Goal: Task Accomplishment & Management: Complete application form

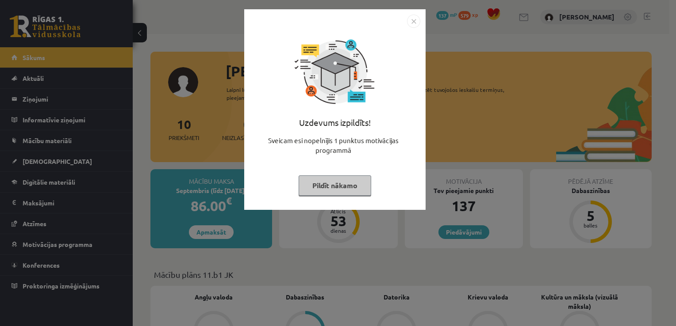
click at [413, 19] on img "Close" at bounding box center [413, 21] width 13 height 13
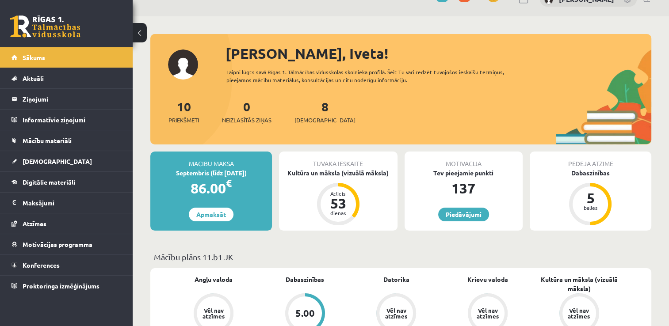
scroll to position [18, 0]
click at [315, 118] on span "[DEMOGRAPHIC_DATA]" at bounding box center [325, 120] width 61 height 9
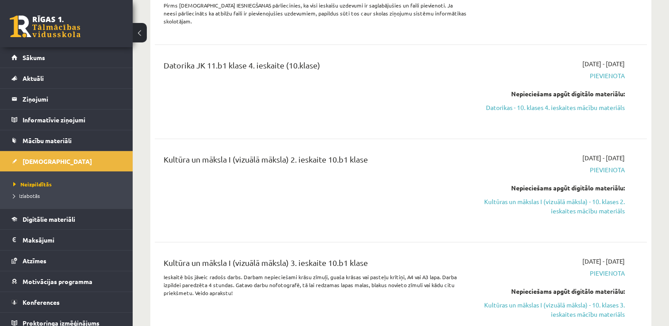
scroll to position [1987, 0]
click at [534, 197] on link "Kultūras un mākslas I (vizuālā māksla) - 10. klases 2. ieskaites mācību materiā…" at bounding box center [552, 206] width 145 height 19
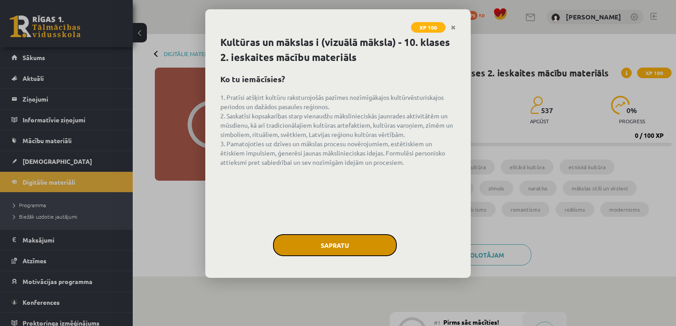
click at [360, 247] on button "Sapratu" at bounding box center [335, 245] width 124 height 22
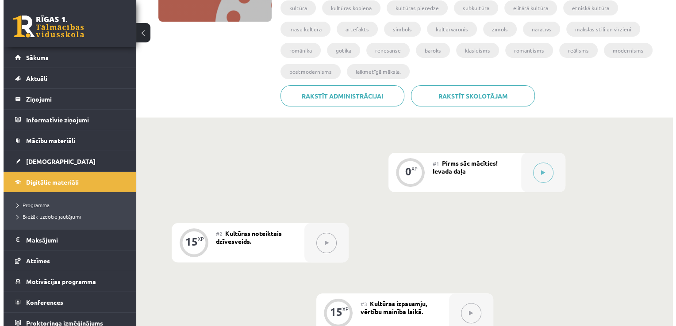
scroll to position [177, 0]
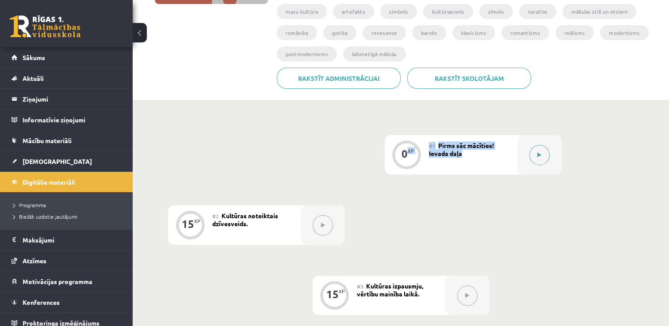
drag, startPoint x: 405, startPoint y: 155, endPoint x: 542, endPoint y: 156, distance: 136.7
click at [542, 156] on div "0 XP #1 Pirms sāc mācīties! Ievada daļa" at bounding box center [473, 154] width 177 height 39
click at [542, 156] on button at bounding box center [539, 155] width 20 height 20
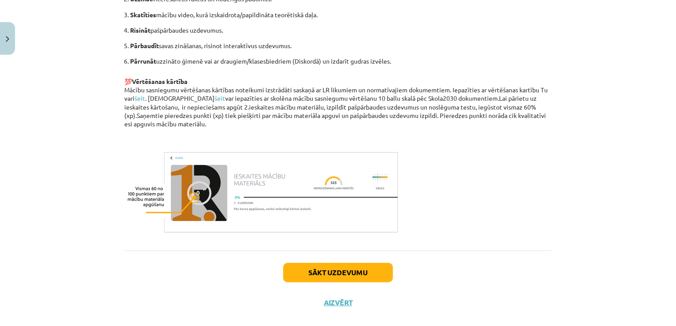
scroll to position [606, 0]
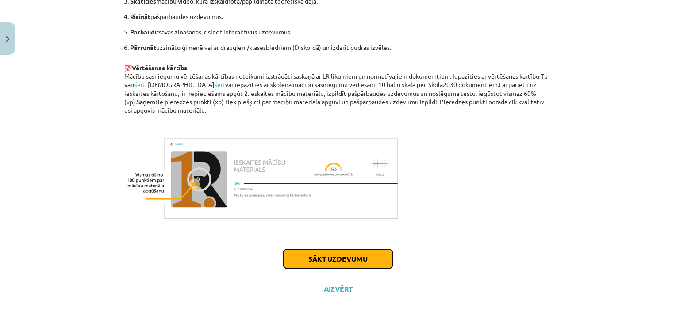
click at [359, 261] on button "Sākt uzdevumu" at bounding box center [338, 258] width 110 height 19
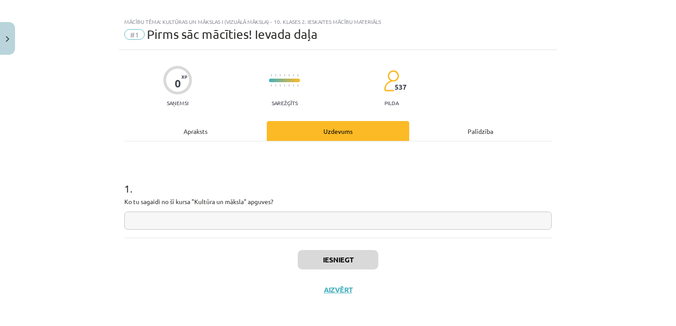
click at [271, 221] on input "text" at bounding box center [337, 221] width 427 height 18
type input "*********"
click at [331, 261] on button "Iesniegt" at bounding box center [338, 259] width 80 height 19
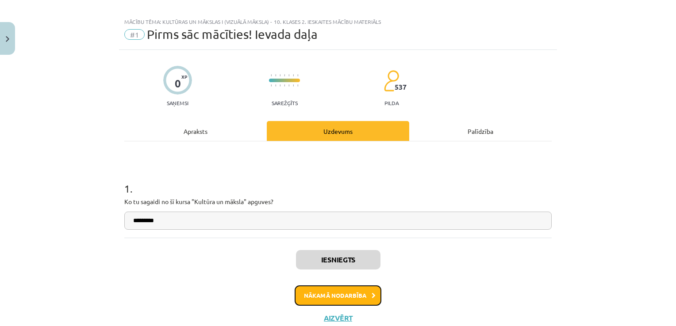
click at [344, 296] on button "Nākamā nodarbība" at bounding box center [338, 296] width 87 height 20
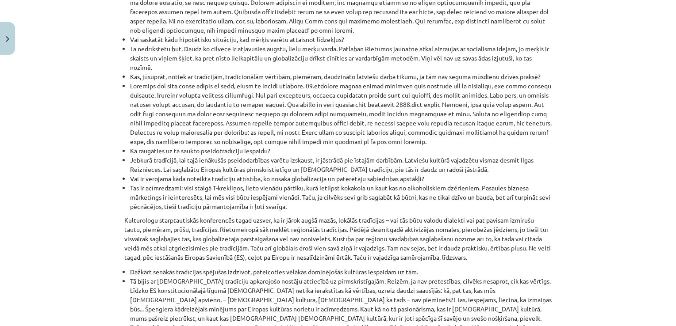
scroll to position [1012, 0]
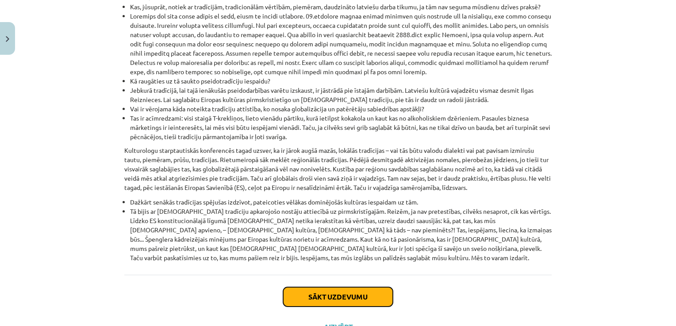
click at [350, 287] on button "Sākt uzdevumu" at bounding box center [338, 296] width 110 height 19
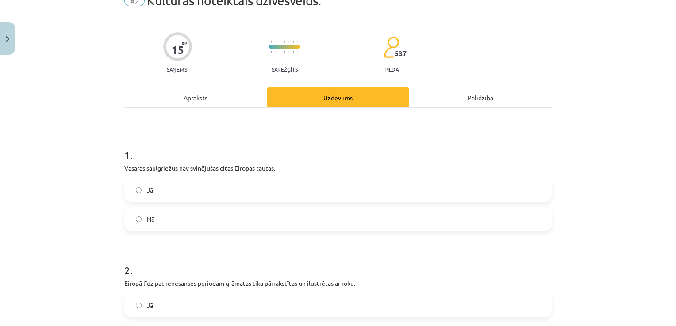
scroll to position [22, 0]
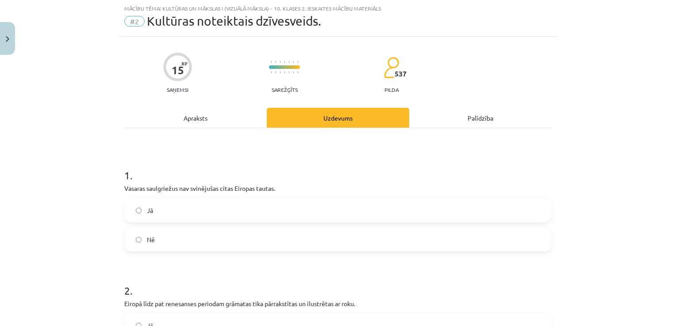
click at [271, 240] on label "Nē" at bounding box center [337, 240] width 425 height 22
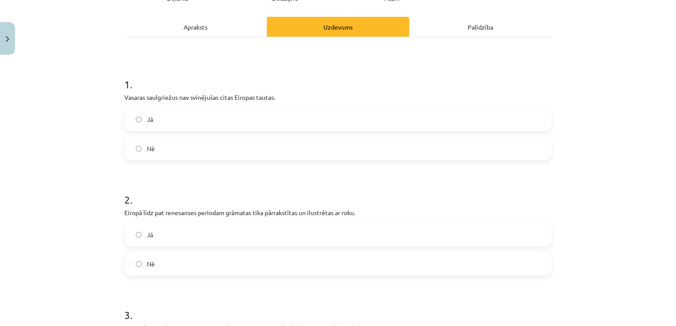
scroll to position [128, 0]
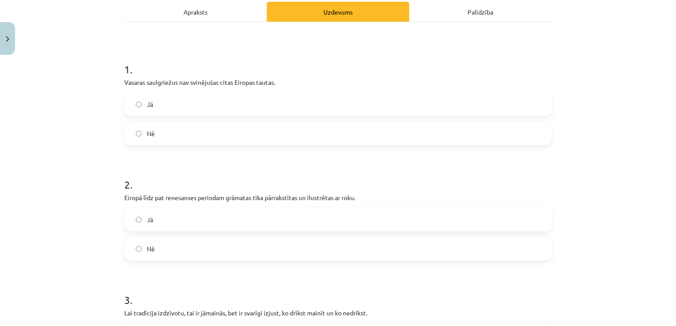
click at [217, 222] on label "Jā" at bounding box center [337, 220] width 425 height 22
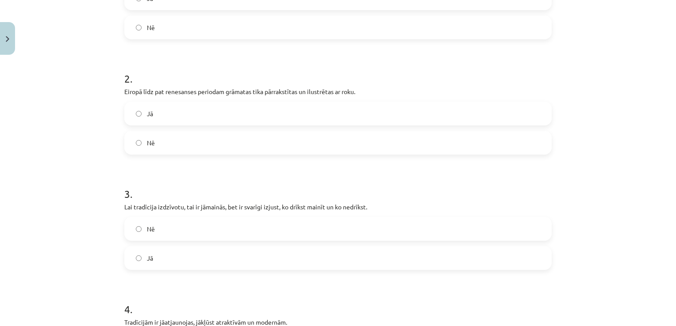
scroll to position [252, 0]
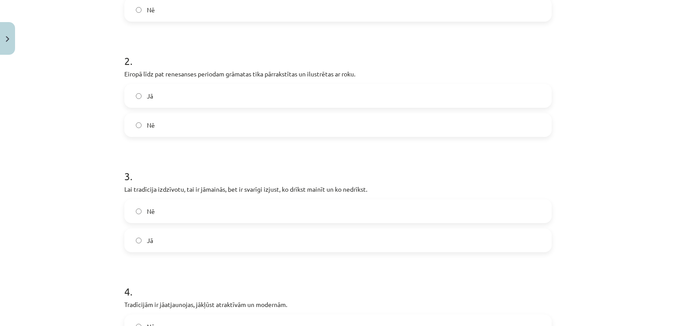
click at [222, 237] on label "Jā" at bounding box center [337, 241] width 425 height 22
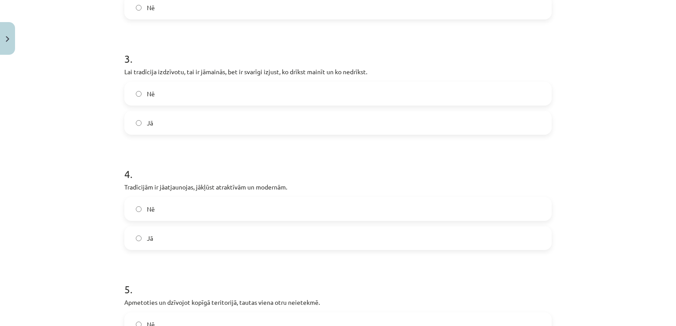
scroll to position [376, 0]
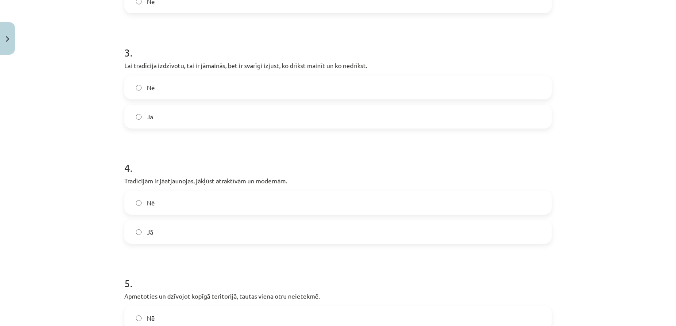
click at [186, 227] on label "Jā" at bounding box center [337, 232] width 425 height 22
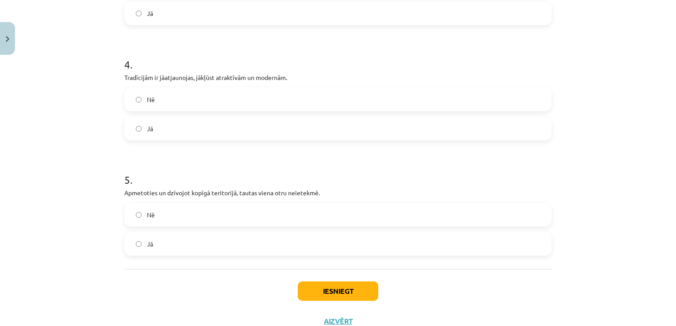
scroll to position [482, 0]
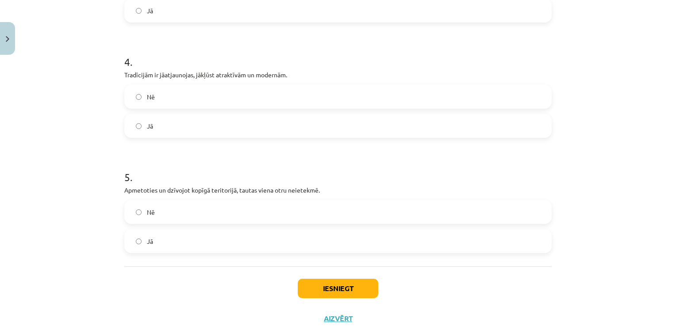
click at [218, 213] on label "Nē" at bounding box center [337, 212] width 425 height 22
click at [321, 292] on button "Iesniegt" at bounding box center [338, 288] width 80 height 19
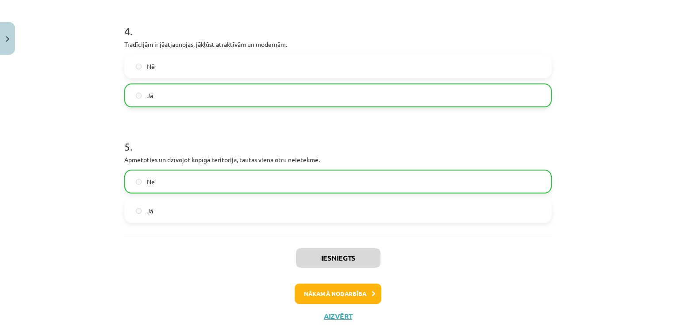
scroll to position [524, 0]
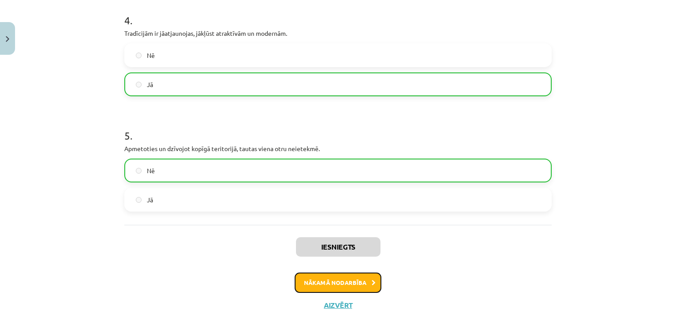
click at [361, 281] on button "Nākamā nodarbība" at bounding box center [338, 283] width 87 height 20
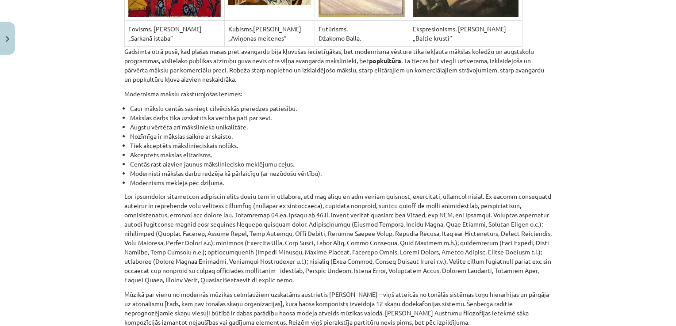
scroll to position [5892, 0]
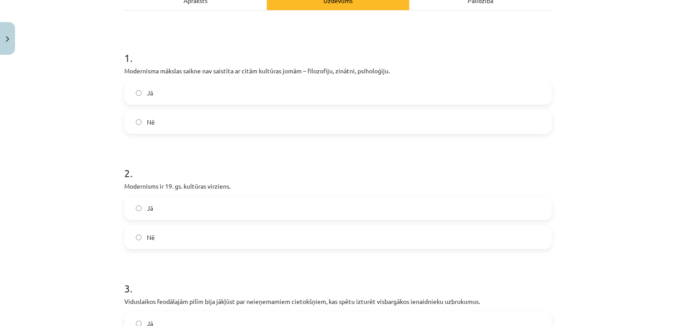
scroll to position [22, 0]
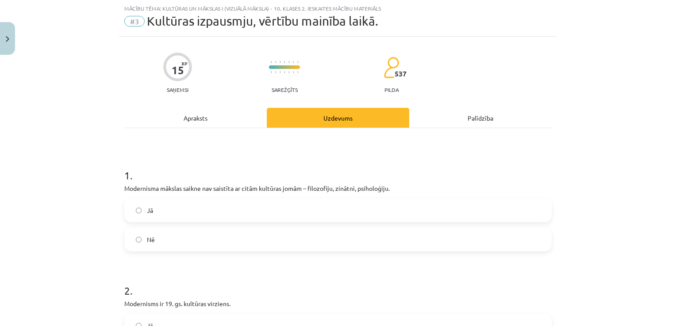
click at [245, 234] on label "Nē" at bounding box center [337, 240] width 425 height 22
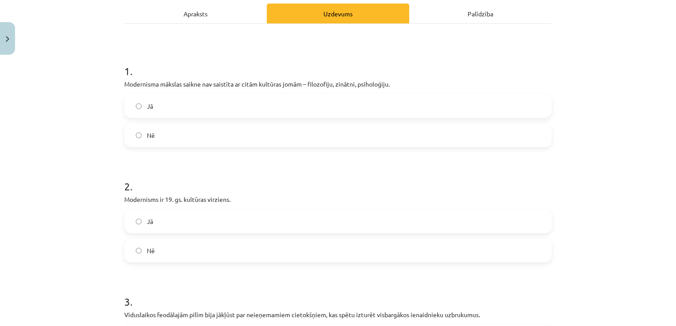
scroll to position [128, 0]
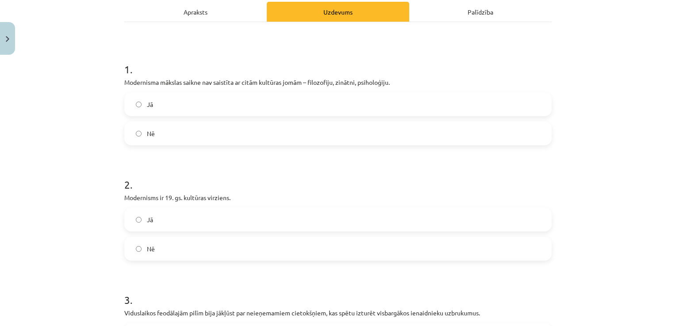
click at [522, 243] on label "Nē" at bounding box center [337, 249] width 425 height 22
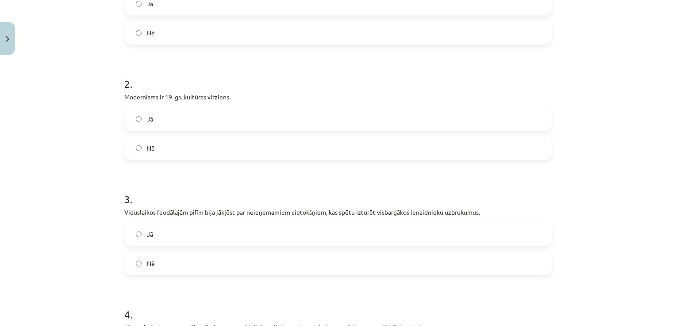
scroll to position [234, 0]
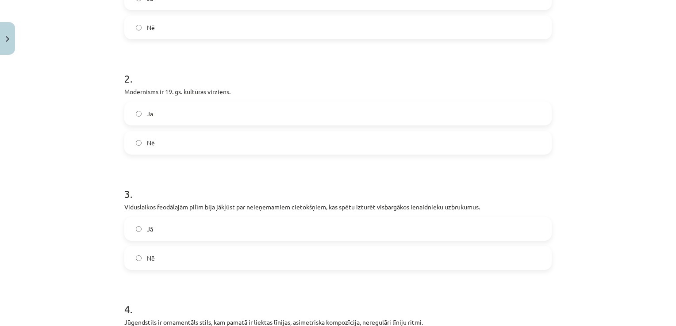
click at [445, 231] on label "Jā" at bounding box center [337, 229] width 425 height 22
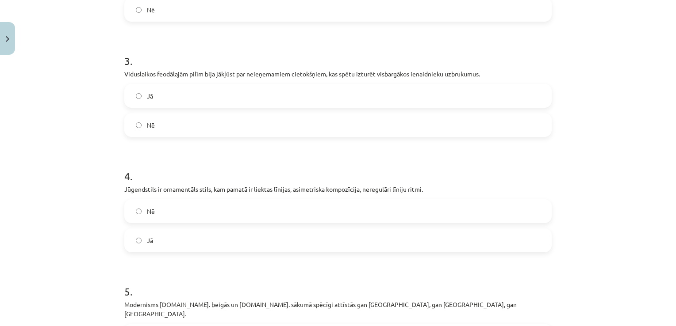
scroll to position [376, 0]
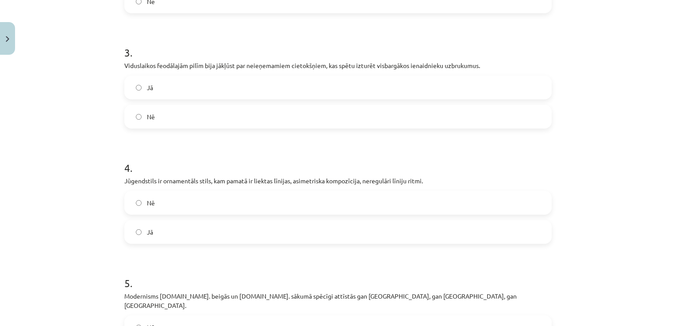
click at [415, 237] on label "Jā" at bounding box center [337, 232] width 425 height 22
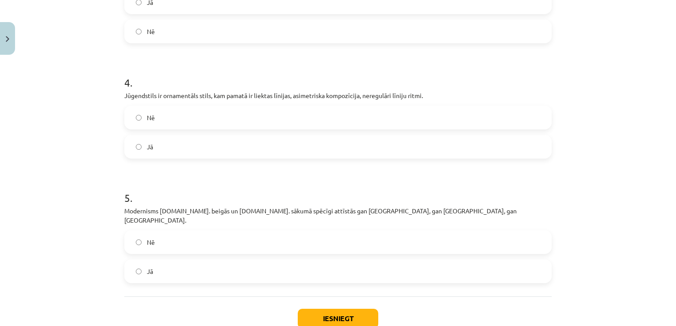
scroll to position [464, 0]
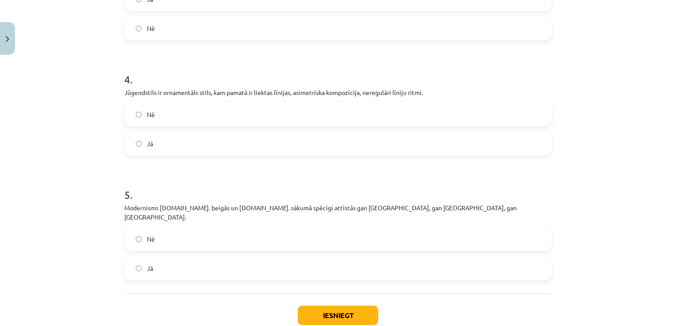
click at [358, 266] on label "Jā" at bounding box center [337, 268] width 425 height 22
click at [340, 306] on button "Iesniegt" at bounding box center [338, 315] width 80 height 19
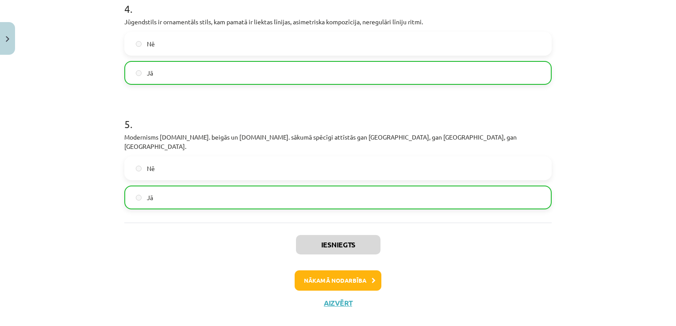
scroll to position [539, 0]
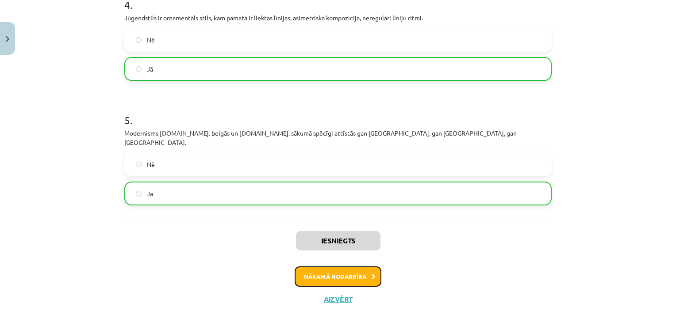
click at [365, 267] on button "Nākamā nodarbība" at bounding box center [338, 277] width 87 height 20
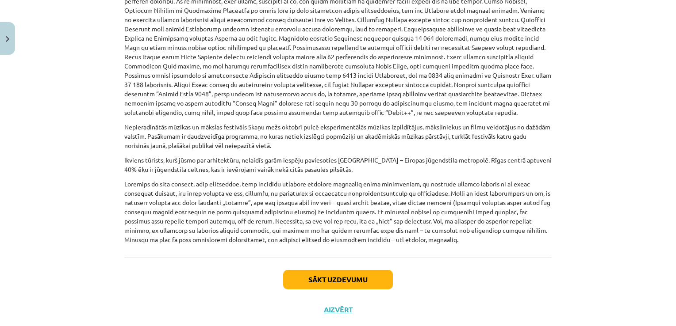
scroll to position [548, 0]
click at [375, 276] on button "Sākt uzdevumu" at bounding box center [338, 278] width 110 height 19
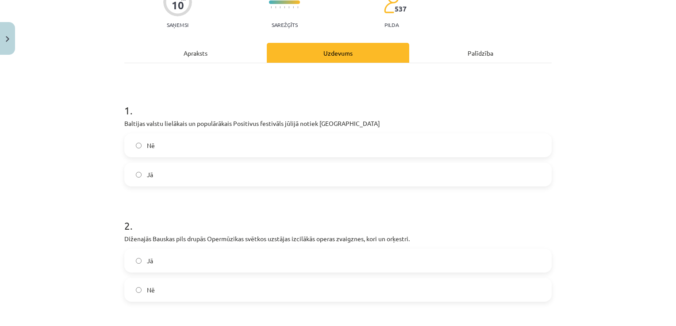
scroll to position [93, 0]
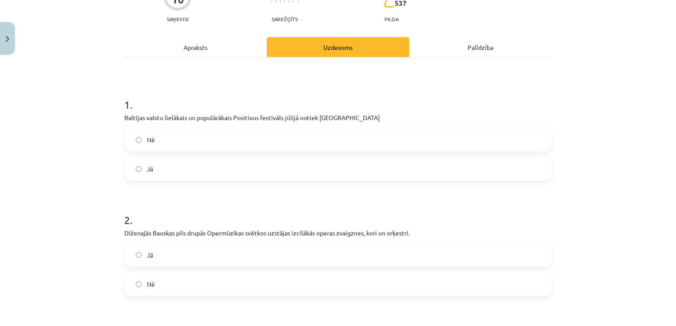
click at [395, 161] on label "Jā" at bounding box center [337, 169] width 425 height 22
click at [410, 136] on label "Nē" at bounding box center [337, 140] width 425 height 22
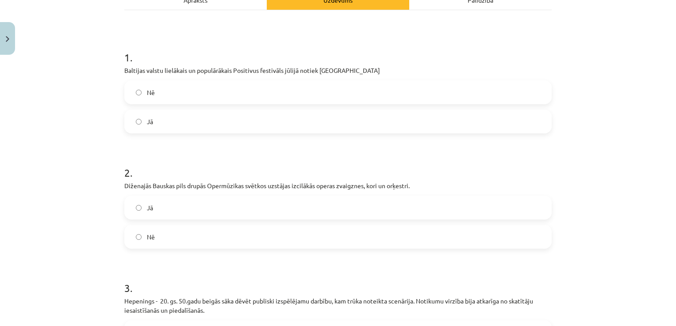
scroll to position [146, 0]
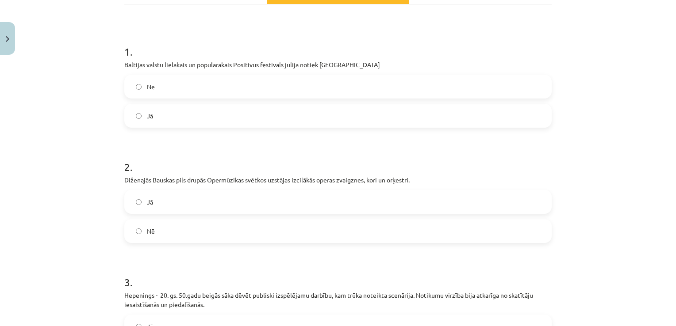
click at [325, 197] on label "Jā" at bounding box center [337, 202] width 425 height 22
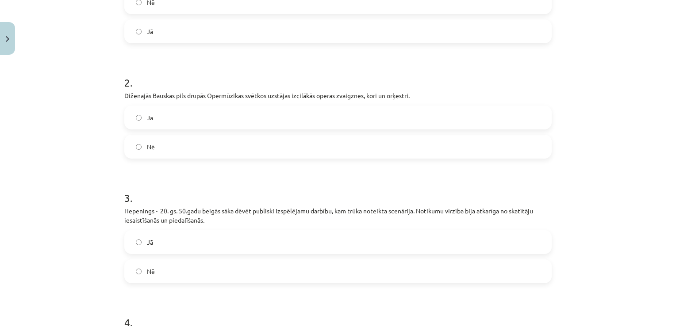
scroll to position [234, 0]
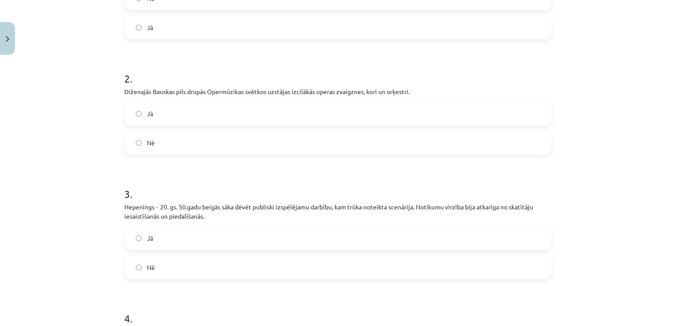
click at [423, 239] on label "Jā" at bounding box center [337, 238] width 425 height 22
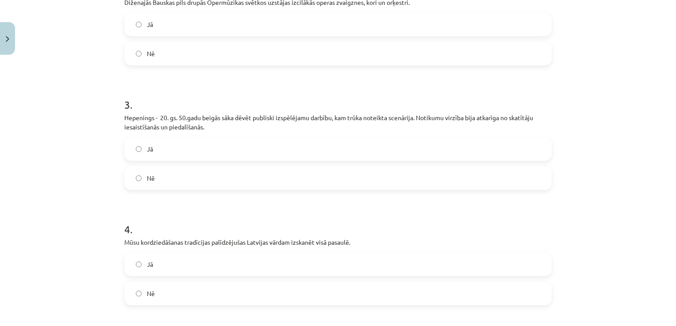
scroll to position [341, 0]
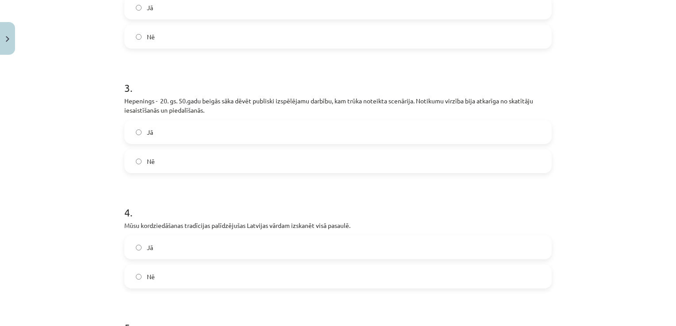
click at [510, 247] on label "Jā" at bounding box center [337, 248] width 425 height 22
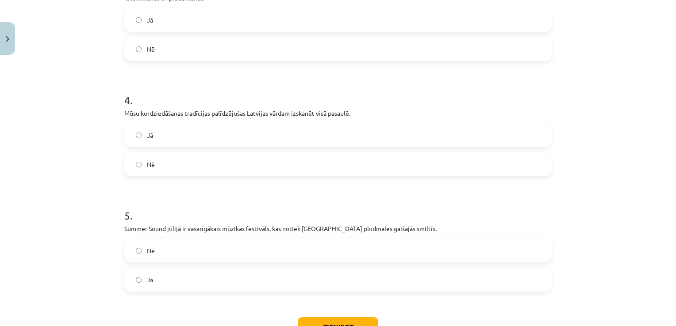
scroll to position [464, 0]
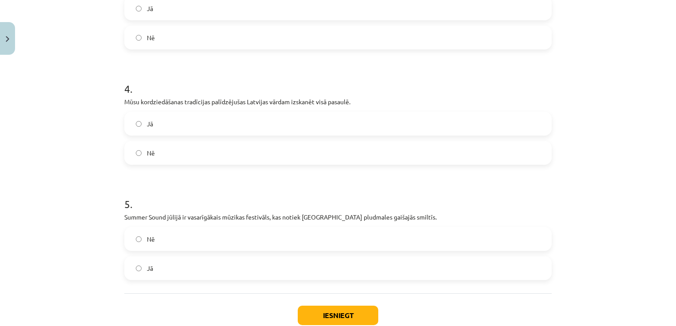
click at [487, 270] on label "Jā" at bounding box center [337, 268] width 425 height 22
click at [361, 313] on button "Iesniegt" at bounding box center [338, 315] width 80 height 19
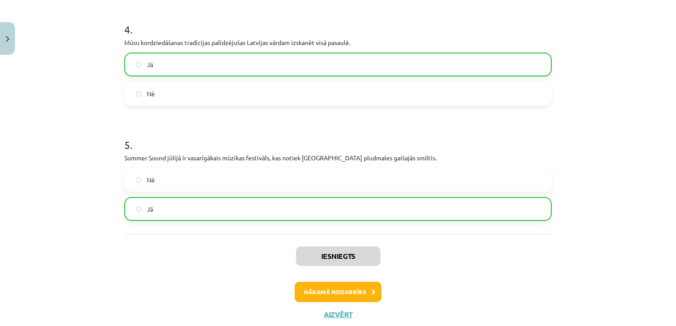
scroll to position [548, 0]
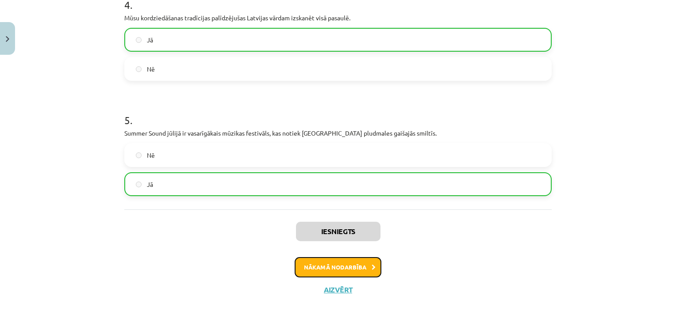
click at [372, 265] on icon at bounding box center [374, 268] width 4 height 6
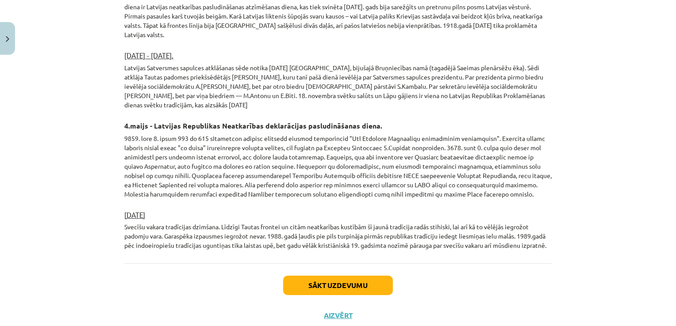
scroll to position [1498, 0]
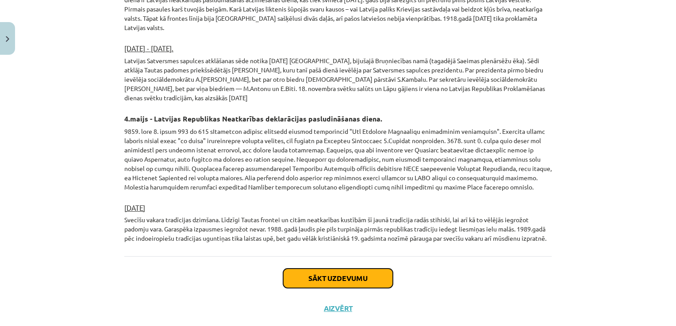
click at [356, 269] on button "Sākt uzdevumu" at bounding box center [338, 278] width 110 height 19
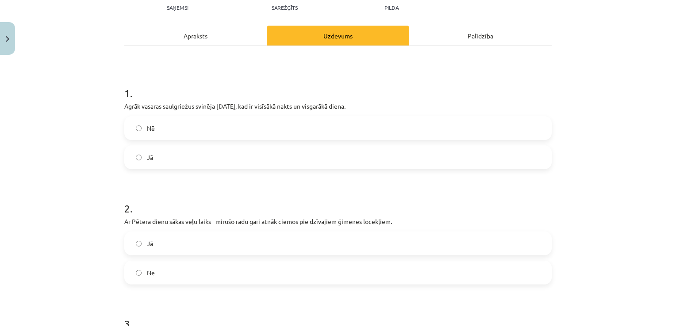
scroll to position [22, 0]
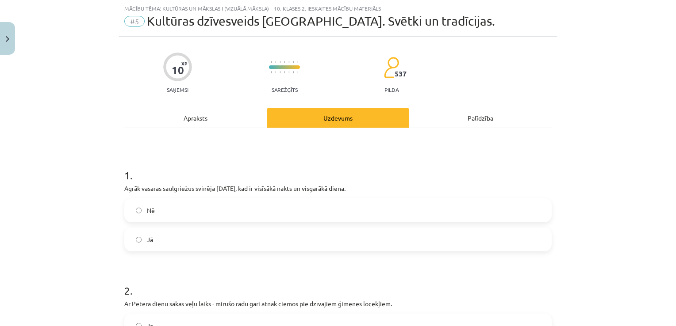
click at [194, 237] on label "Jā" at bounding box center [337, 240] width 425 height 22
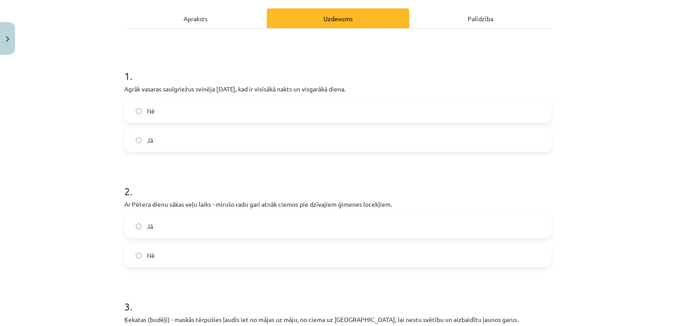
scroll to position [128, 0]
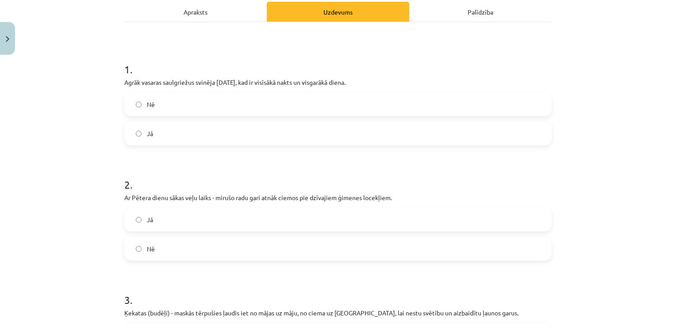
click at [246, 220] on label "Jā" at bounding box center [337, 220] width 425 height 22
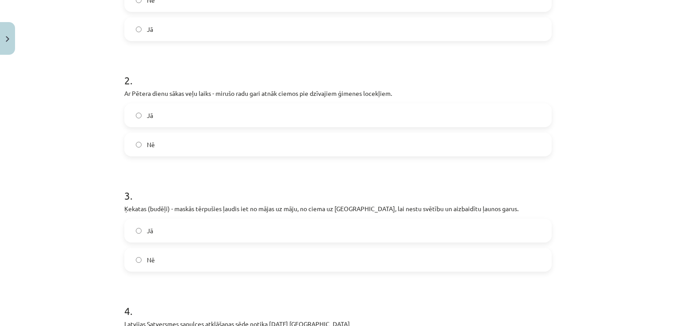
scroll to position [234, 0]
click at [398, 226] on label "Jā" at bounding box center [337, 229] width 425 height 22
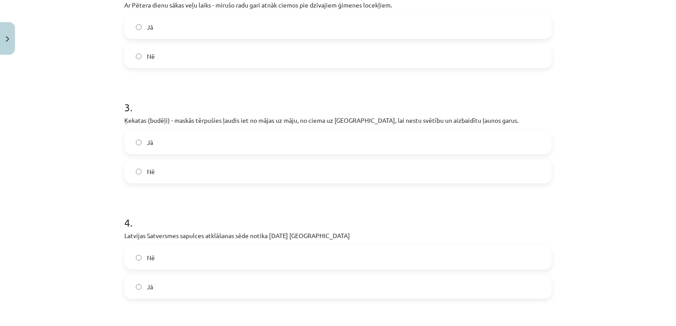
scroll to position [323, 0]
click at [178, 253] on label "Nē" at bounding box center [337, 256] width 425 height 22
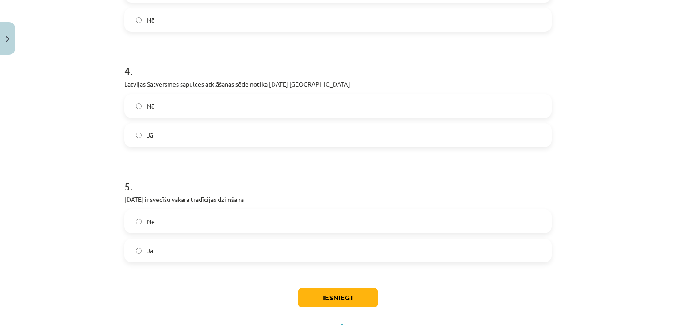
scroll to position [482, 0]
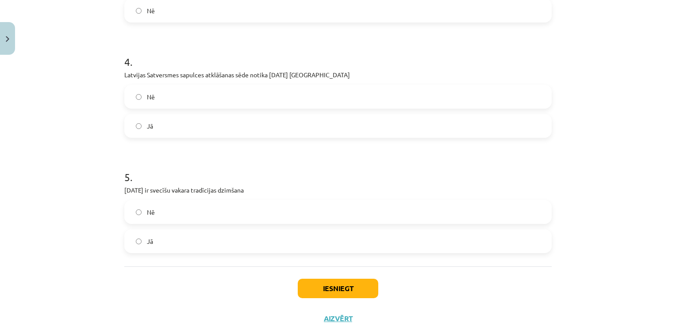
click at [272, 234] on label "Jā" at bounding box center [337, 241] width 425 height 22
click at [353, 286] on button "Iesniegt" at bounding box center [338, 288] width 80 height 19
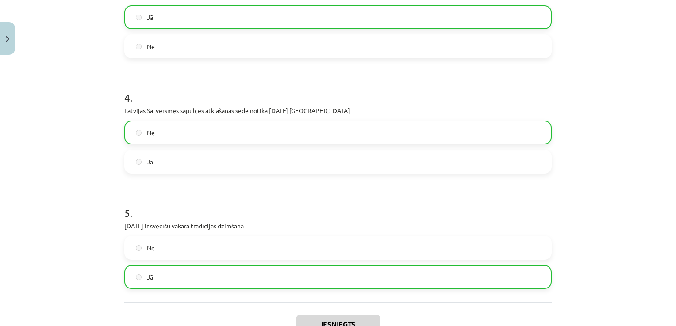
scroll to position [523, 0]
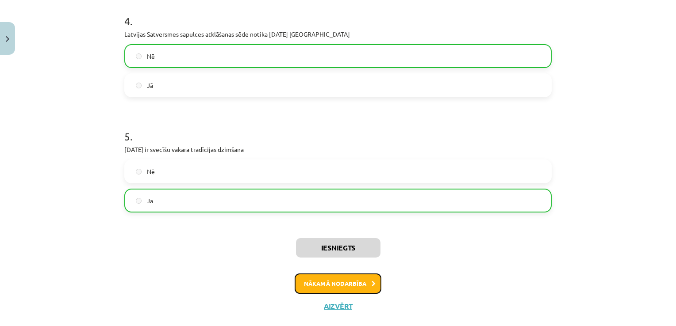
click at [373, 281] on button "Nākamā nodarbība" at bounding box center [338, 284] width 87 height 20
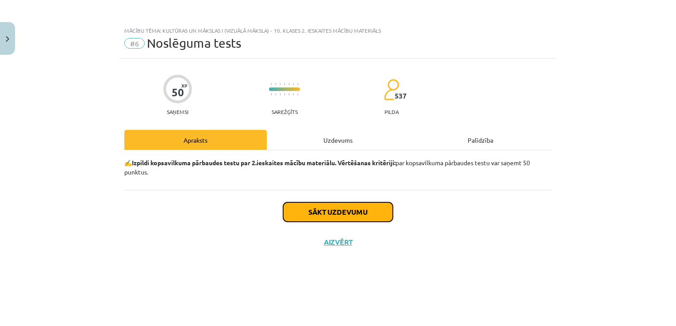
click at [365, 211] on button "Sākt uzdevumu" at bounding box center [338, 212] width 110 height 19
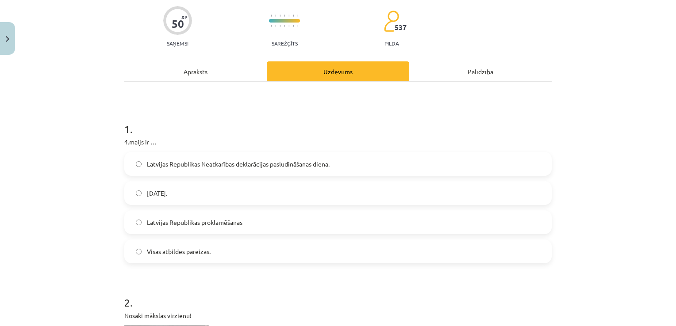
scroll to position [71, 0]
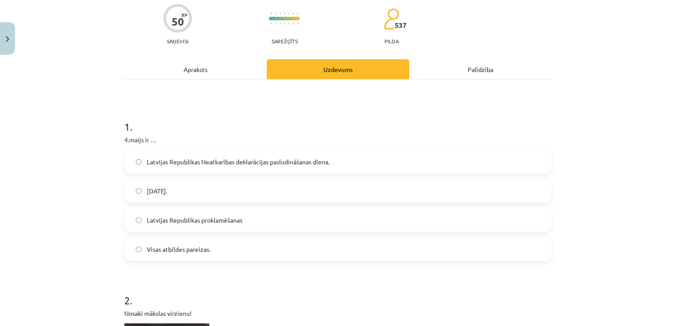
click at [249, 157] on label "Latvijas Republikas Neatkarības deklarācijas pasludināšanas diena." at bounding box center [337, 162] width 425 height 22
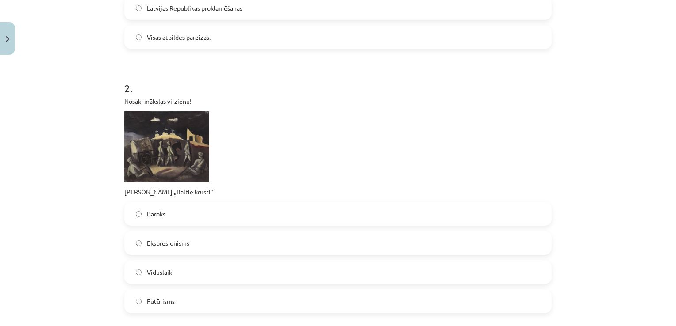
scroll to position [301, 0]
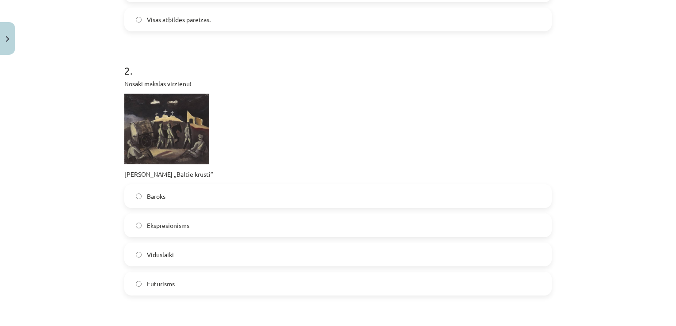
click at [442, 226] on label "Ekspresionisms" at bounding box center [337, 226] width 425 height 22
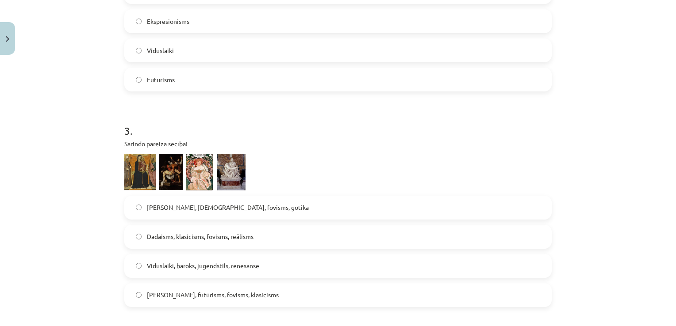
scroll to position [513, 0]
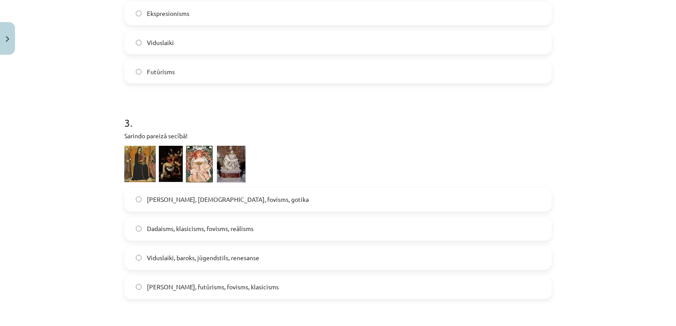
click at [347, 252] on label "Viduslaiki, baroks, jūgendstils, renesanse" at bounding box center [337, 258] width 425 height 22
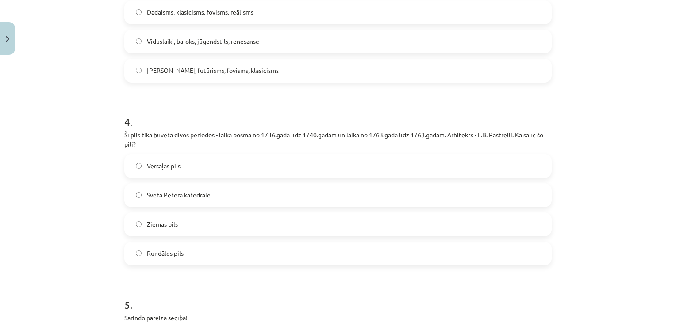
scroll to position [737, 0]
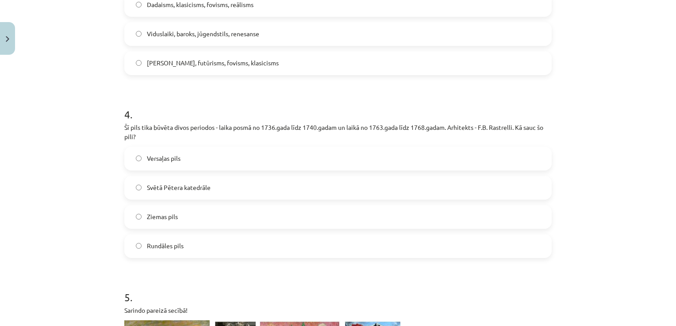
click at [357, 185] on label "Svētā Pētera katedrāle" at bounding box center [337, 188] width 425 height 22
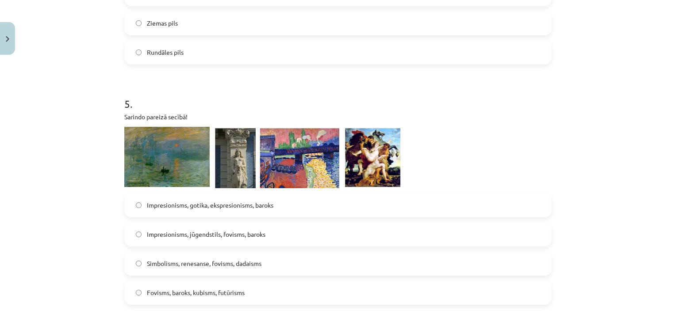
scroll to position [932, 0]
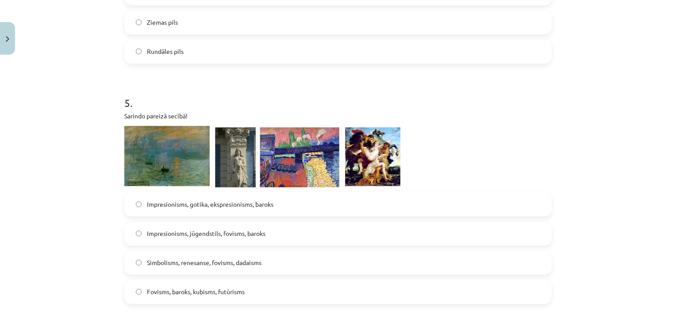
click at [284, 228] on label "Impresionisms, jūgendstils, fovisms, baroks" at bounding box center [337, 234] width 425 height 22
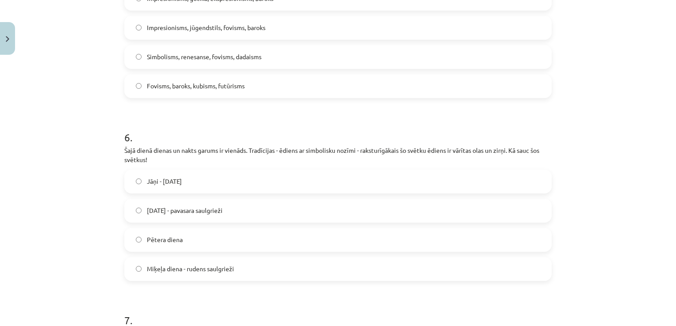
scroll to position [1144, 0]
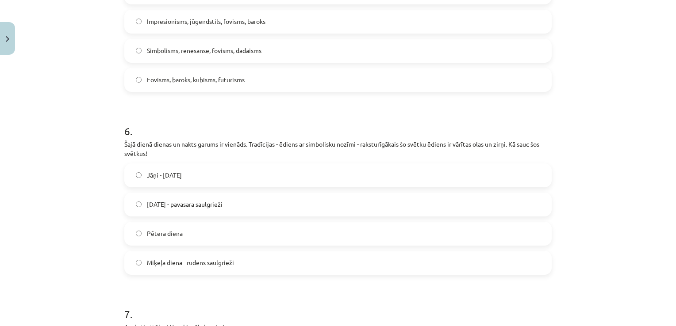
click at [269, 200] on label "Lieldienas - pavasara saulgrieži" at bounding box center [337, 205] width 425 height 22
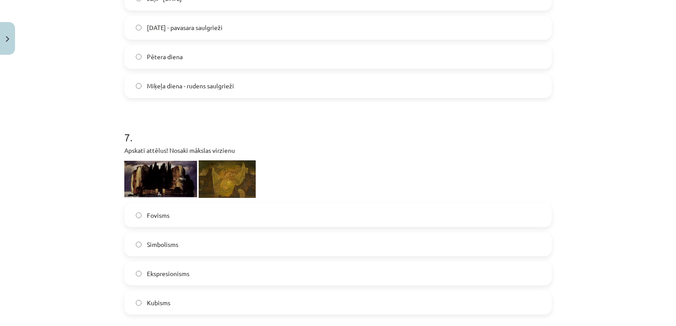
scroll to position [1339, 0]
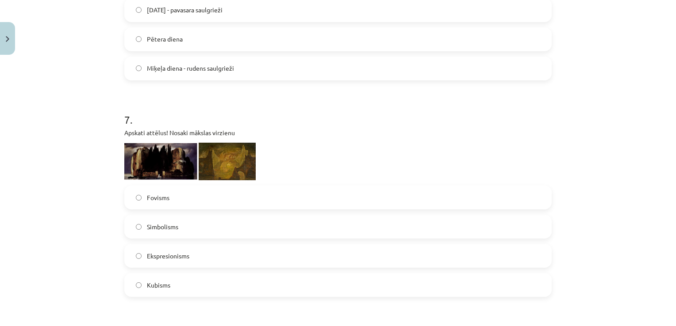
click at [334, 222] on label "Simbolisms" at bounding box center [337, 227] width 425 height 22
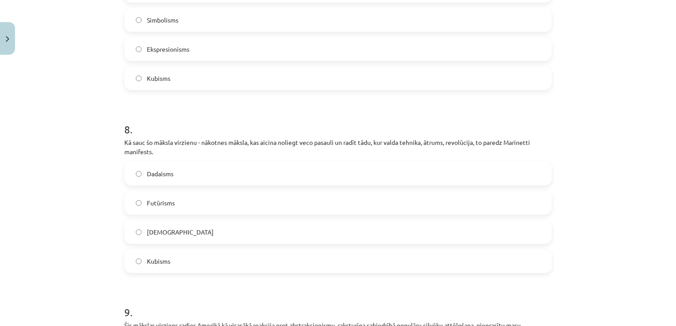
scroll to position [1557, 0]
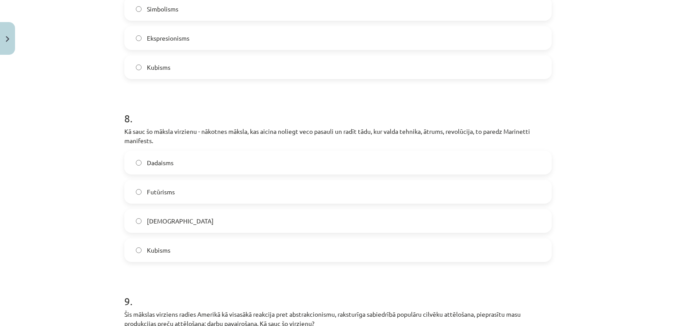
click at [304, 191] on label "Futūrisms" at bounding box center [337, 192] width 425 height 22
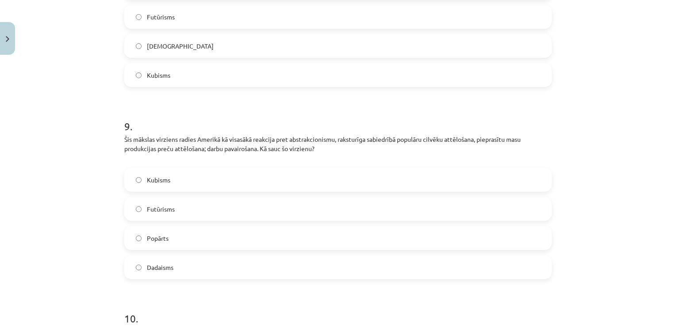
scroll to position [1734, 0]
click at [377, 229] on label "Popārts" at bounding box center [337, 237] width 425 height 22
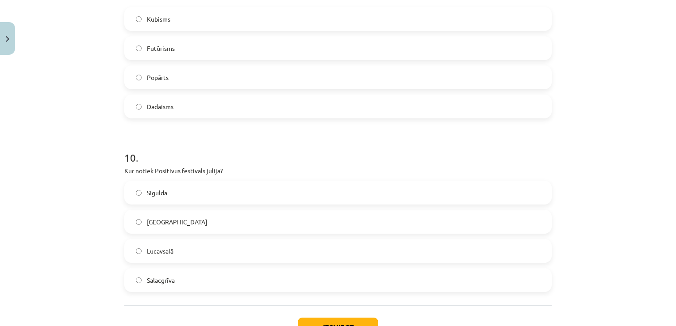
scroll to position [1911, 0]
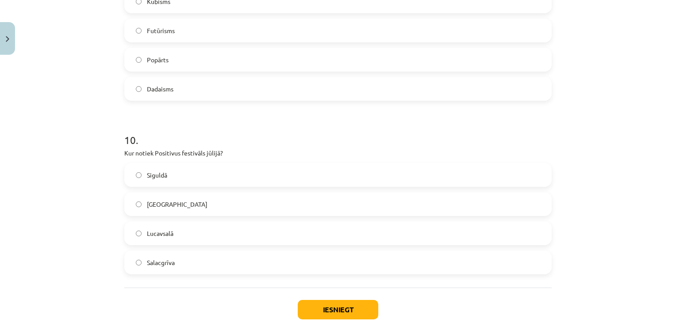
click at [470, 235] on label "Lucavsalā" at bounding box center [337, 233] width 425 height 22
click at [340, 307] on button "Iesniegt" at bounding box center [338, 309] width 80 height 19
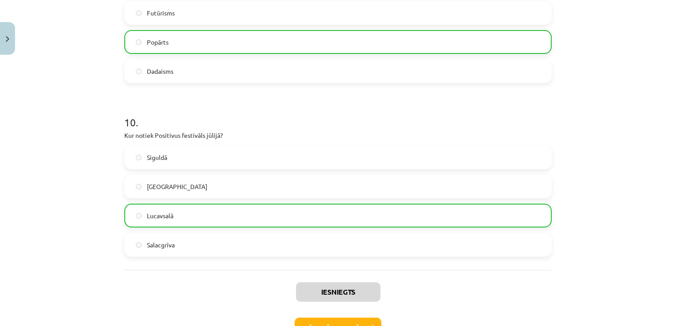
scroll to position [1989, 0]
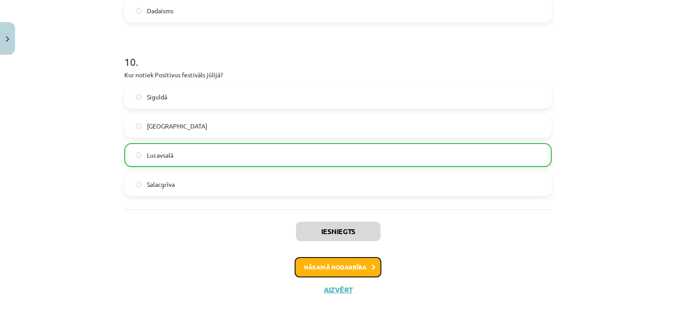
click at [326, 268] on button "Nākamā nodarbība" at bounding box center [338, 267] width 87 height 20
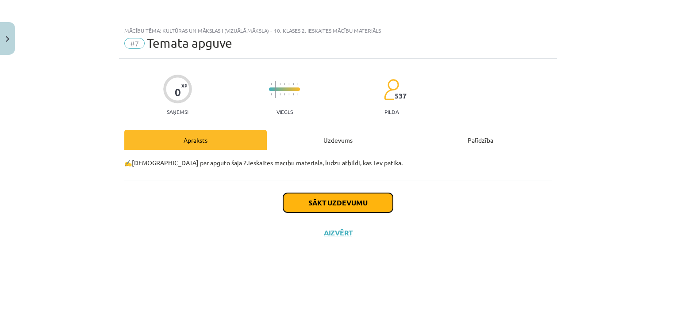
click at [341, 205] on button "Sākt uzdevumu" at bounding box center [338, 202] width 110 height 19
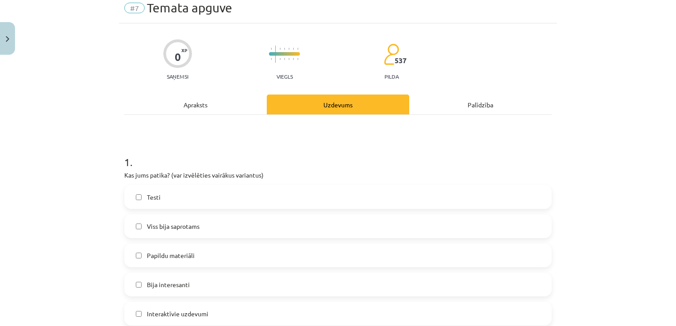
scroll to position [53, 0]
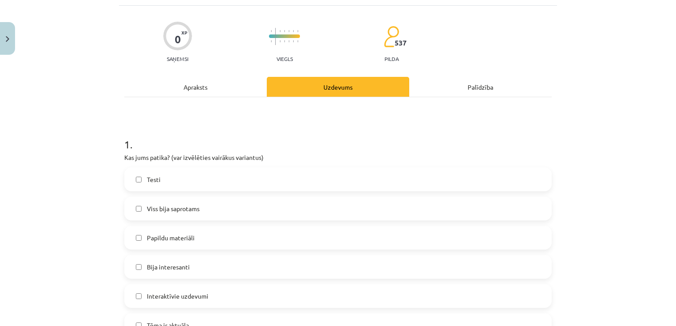
click at [491, 208] on label "Viss bija saprotams" at bounding box center [337, 209] width 425 height 22
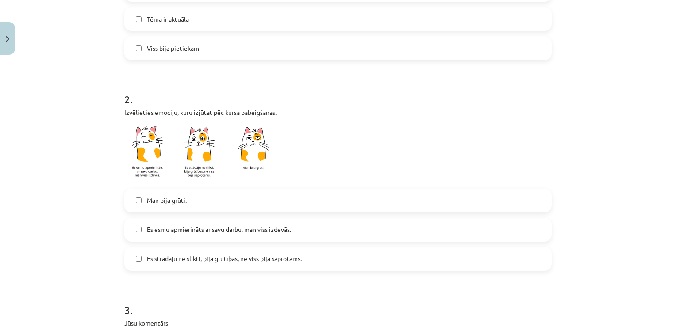
scroll to position [365, 0]
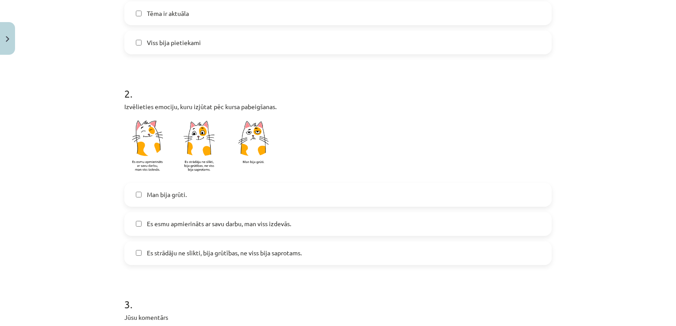
click at [257, 251] on span "Es strādāju ne slikti, bija grūtības, ne viss bija saprotams." at bounding box center [224, 253] width 155 height 9
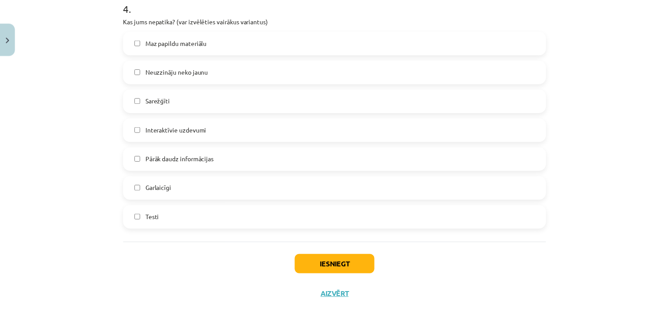
scroll to position [748, 0]
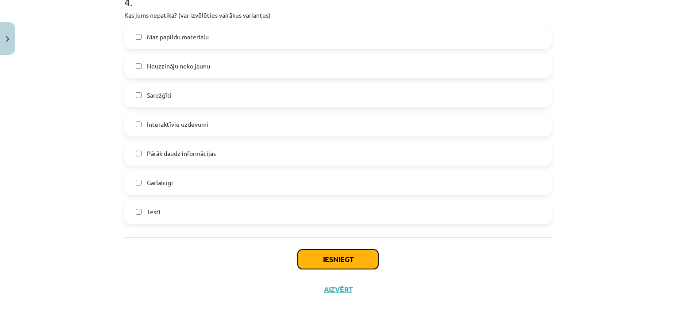
click at [323, 262] on button "Iesniegt" at bounding box center [338, 259] width 80 height 19
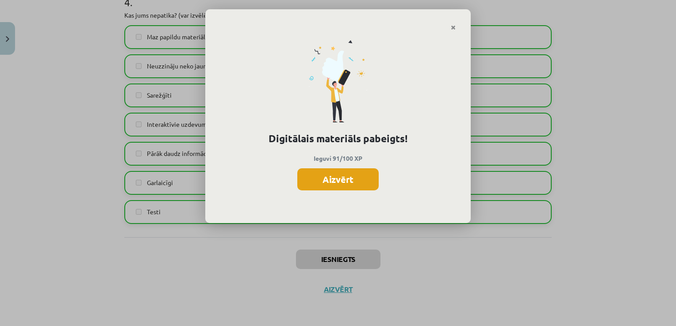
click at [358, 172] on button "Aizvērt" at bounding box center [337, 180] width 81 height 22
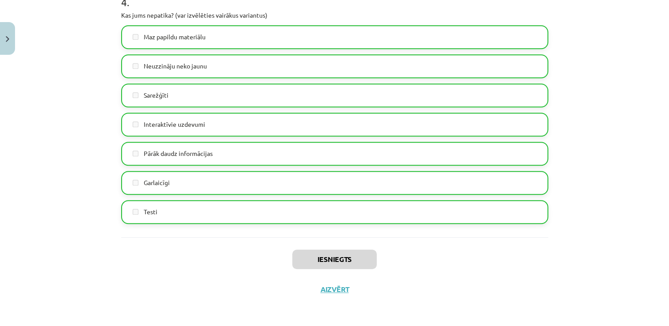
scroll to position [0, 0]
click at [334, 286] on button "Aizvērt" at bounding box center [335, 289] width 34 height 9
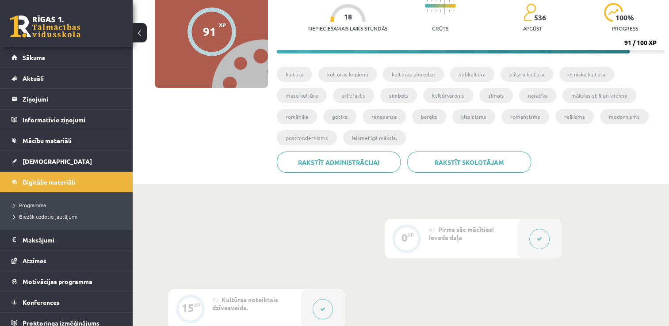
scroll to position [106, 0]
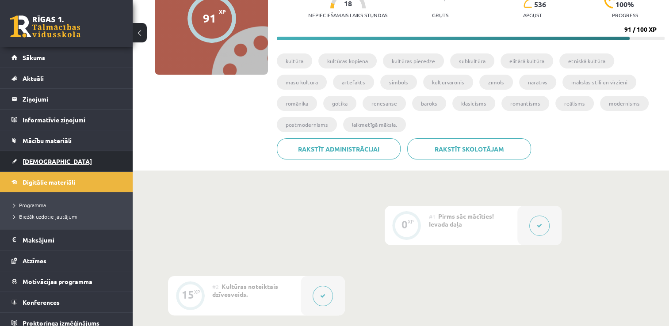
click at [46, 157] on span "[DEMOGRAPHIC_DATA]" at bounding box center [57, 161] width 69 height 8
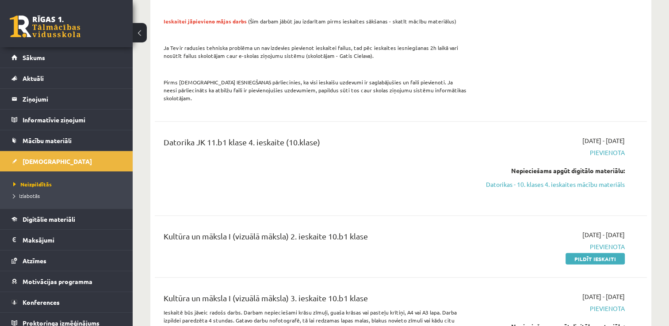
scroll to position [1910, 0]
click at [592, 253] on link "Pildīt ieskaiti" at bounding box center [595, 258] width 59 height 11
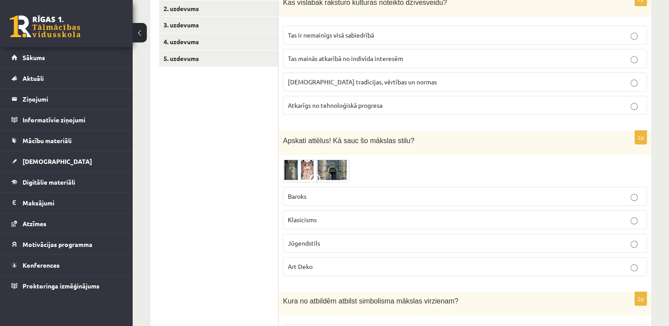
scroll to position [177, 0]
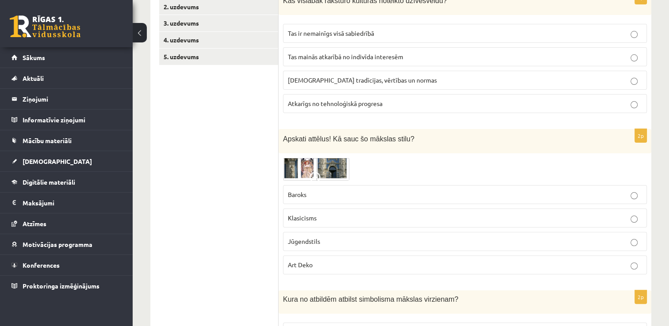
click at [579, 243] on p "Jūgendstils" at bounding box center [465, 241] width 354 height 9
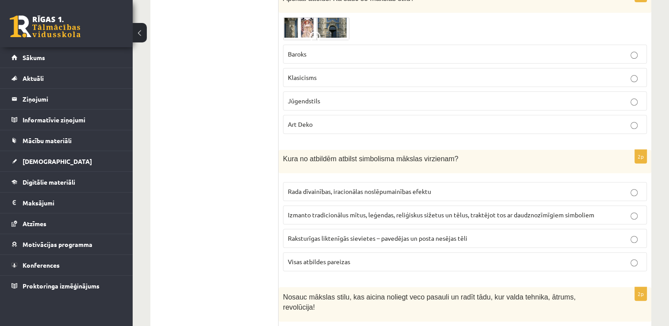
scroll to position [318, 0]
click at [533, 192] on p "Rada dīvainības, iracionālas noslēpumainības efektu" at bounding box center [465, 190] width 354 height 9
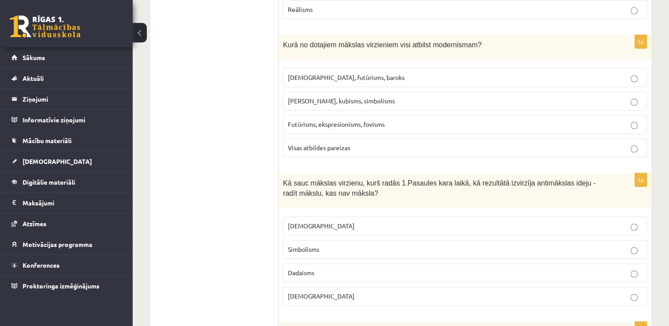
scroll to position [1044, 0]
click at [620, 291] on p "Avangardisms" at bounding box center [465, 295] width 354 height 9
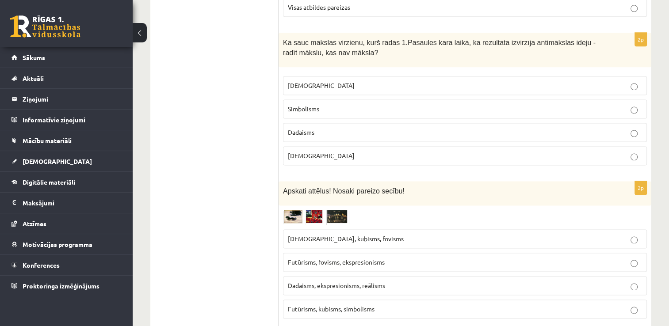
scroll to position [1185, 0]
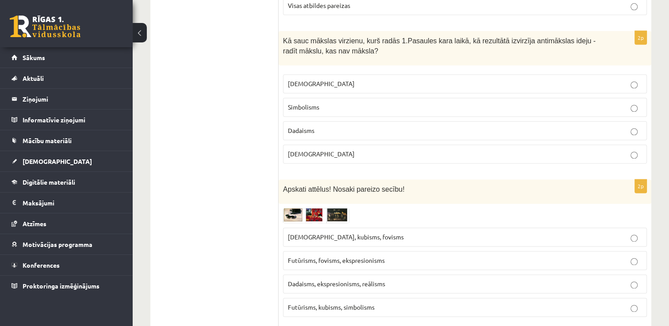
click at [320, 208] on img at bounding box center [316, 215] width 66 height 15
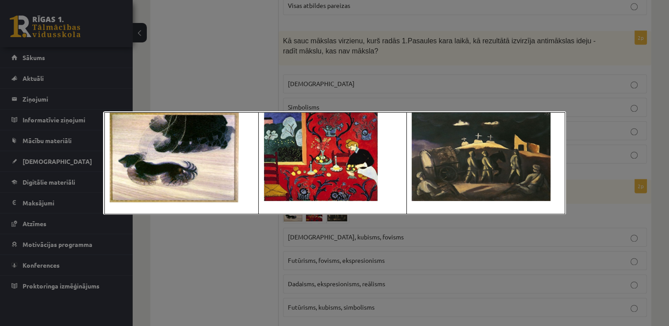
click at [598, 143] on div at bounding box center [334, 163] width 669 height 326
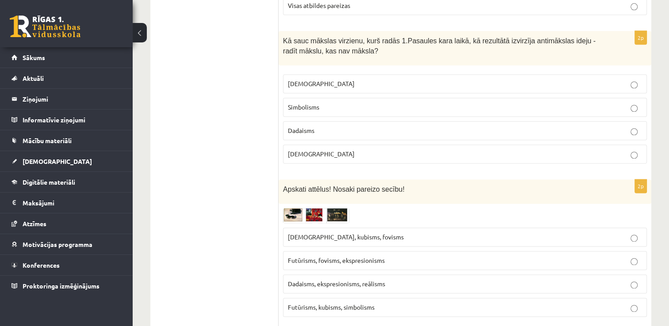
click at [429, 256] on p "Futūrisms, fovisms, ekspresionisms" at bounding box center [465, 260] width 354 height 9
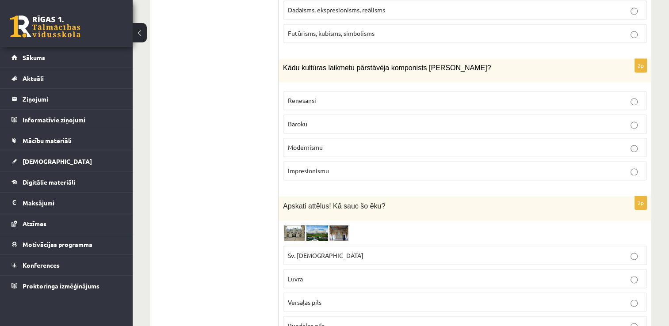
scroll to position [1468, 0]
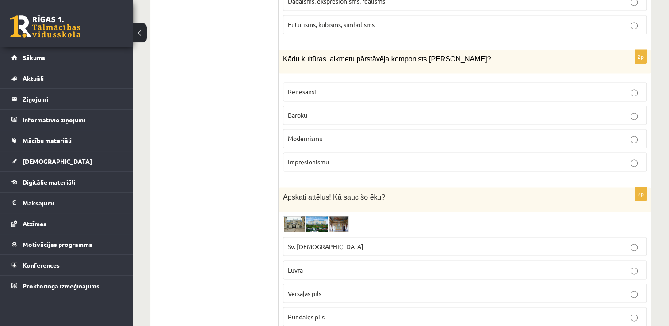
click at [298, 216] on img at bounding box center [316, 224] width 66 height 16
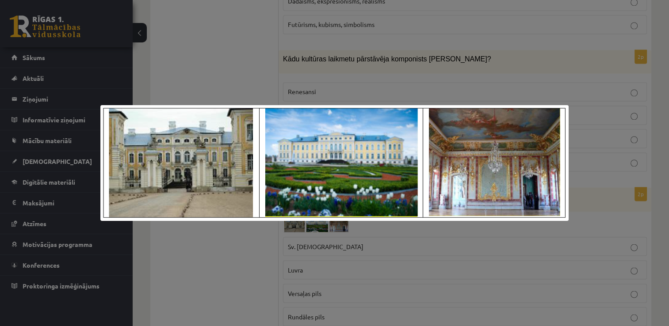
click at [322, 163] on img at bounding box center [334, 163] width 468 height 116
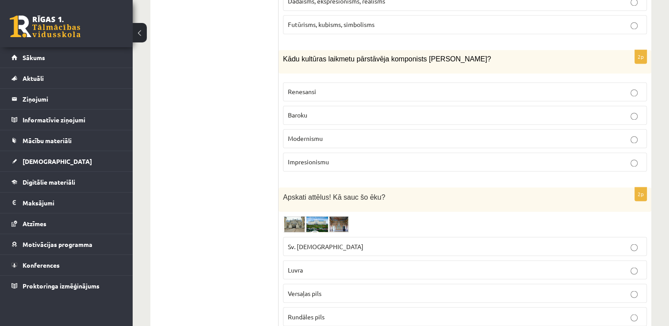
click at [314, 313] on span "Rundāles pils" at bounding box center [306, 317] width 37 height 8
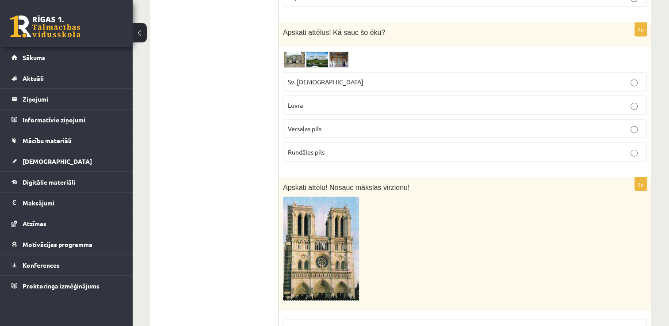
scroll to position [1645, 0]
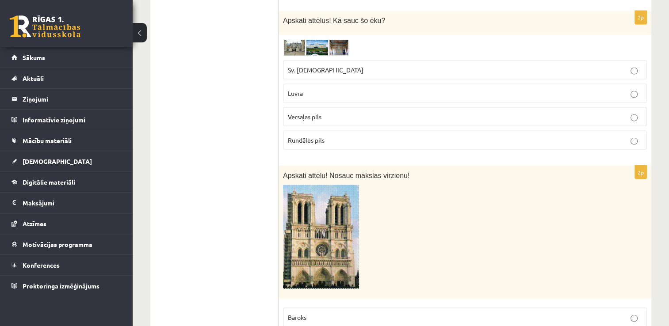
click at [451, 308] on label "Baroks" at bounding box center [465, 317] width 364 height 19
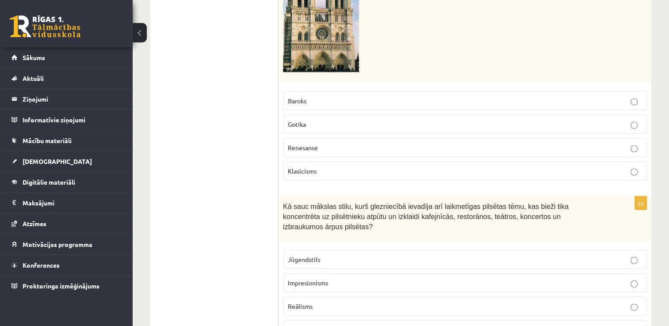
scroll to position [1875, 0]
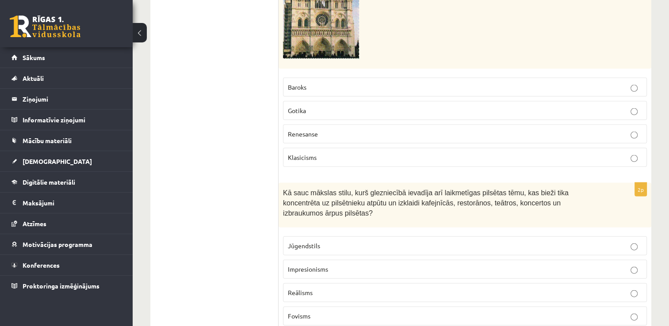
click at [567, 312] on p "Fovisms" at bounding box center [465, 316] width 354 height 9
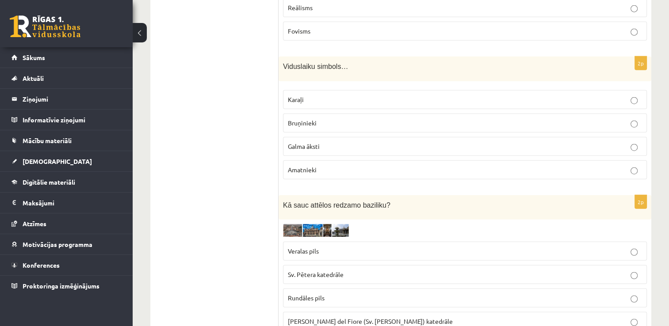
scroll to position [2167, 0]
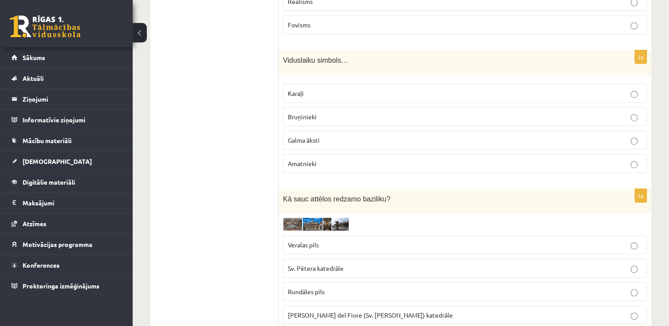
click at [313, 218] on img at bounding box center [316, 224] width 66 height 13
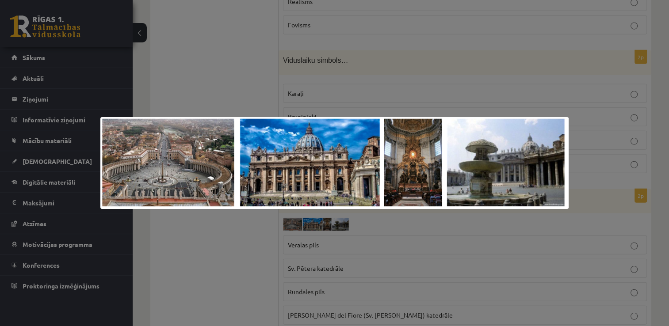
click at [343, 168] on img at bounding box center [334, 163] width 468 height 92
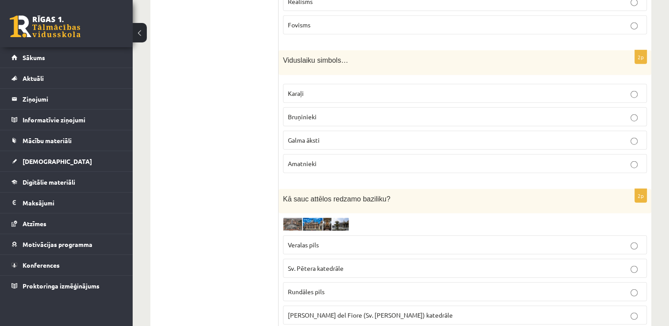
click at [294, 218] on img at bounding box center [316, 224] width 66 height 13
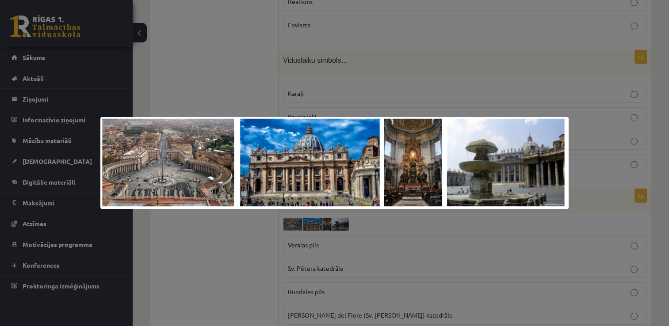
click at [558, 111] on div at bounding box center [334, 163] width 669 height 326
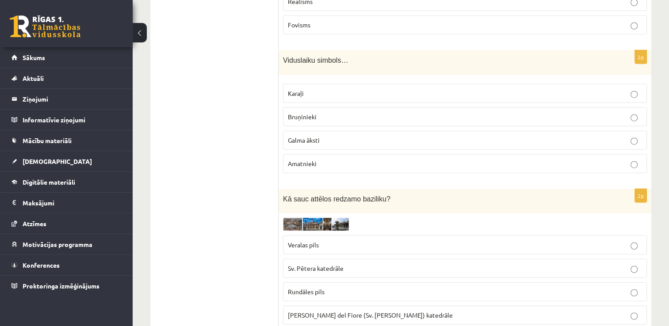
click at [454, 264] on p "Sv. Pētera katedrāle" at bounding box center [465, 268] width 354 height 9
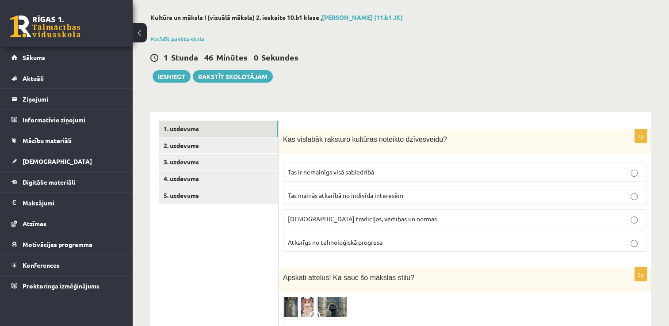
scroll to position [14, 0]
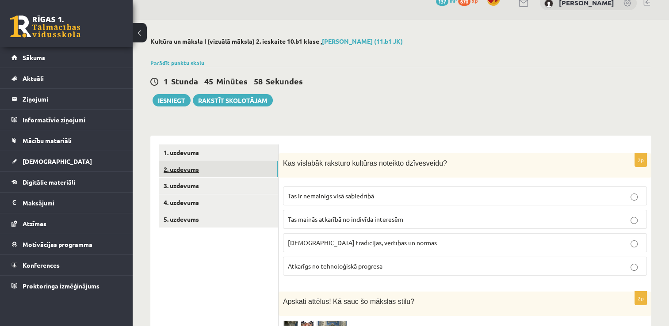
click at [251, 166] on link "2. uzdevums" at bounding box center [218, 169] width 119 height 16
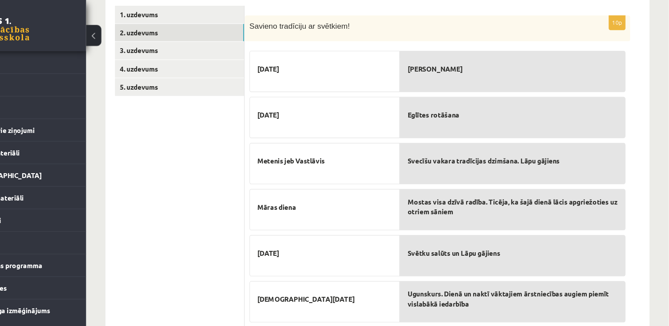
scroll to position [153, 0]
click at [539, 83] on div "Olu krāsošana" at bounding box center [526, 66] width 208 height 38
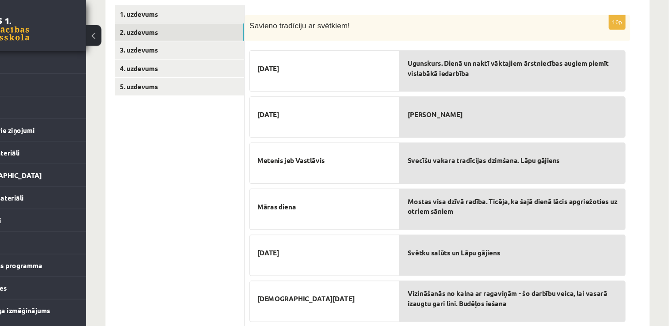
scroll to position [143, 0]
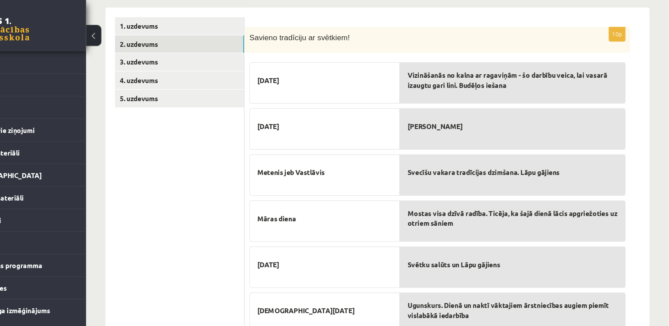
click at [633, 228] on div "10p Savieno tradīciju ar svētkiem! Lāčplēša diena Lieldienas Metenis jeb Vastlā…" at bounding box center [456, 254] width 355 height 458
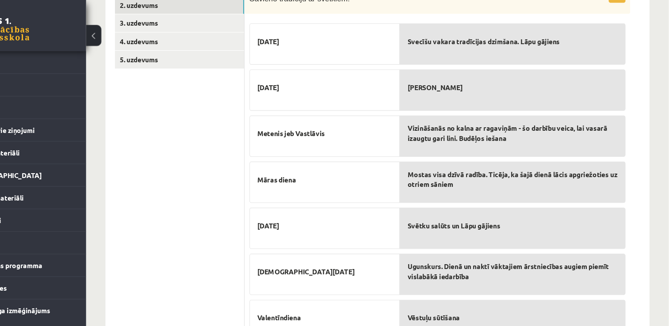
scroll to position [169, 0]
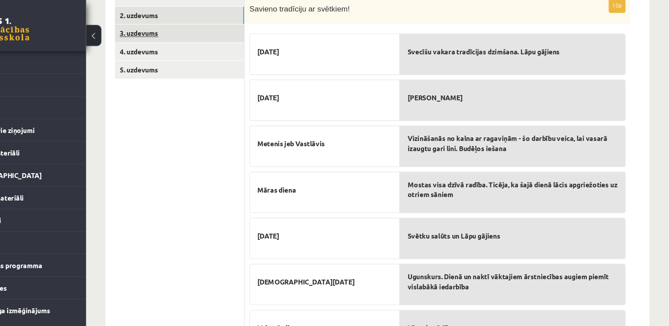
click at [216, 33] on link "3. uzdevums" at bounding box center [218, 31] width 119 height 16
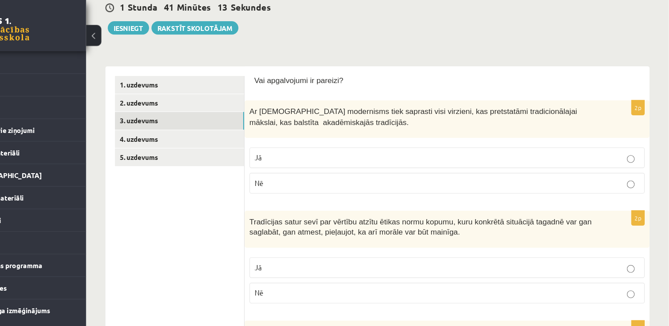
scroll to position [88, 0]
click at [485, 169] on p "Nē" at bounding box center [465, 169] width 354 height 9
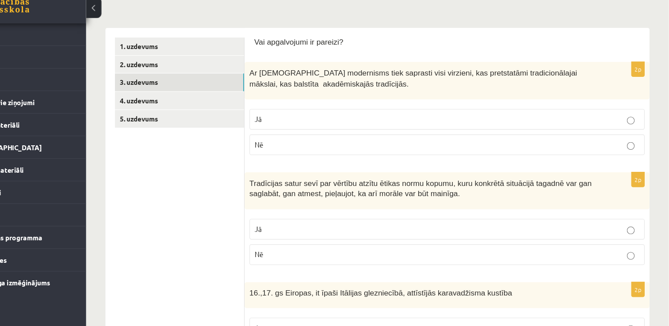
scroll to position [104, 0]
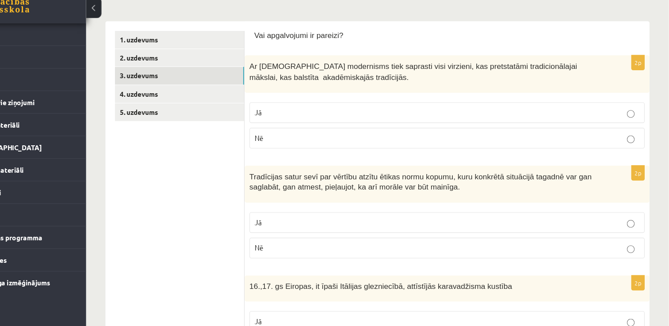
click at [564, 216] on div "2p Tradīcijas satur sevī par vērtību atzītu ētikas normu kopumu, kuru konkrētā …" at bounding box center [465, 225] width 373 height 92
click at [562, 228] on p "Jā" at bounding box center [465, 230] width 354 height 9
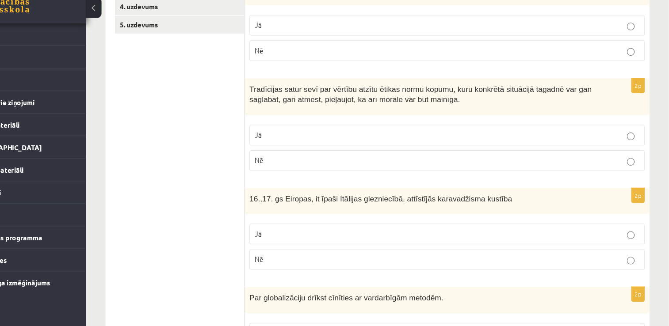
scroll to position [202, 0]
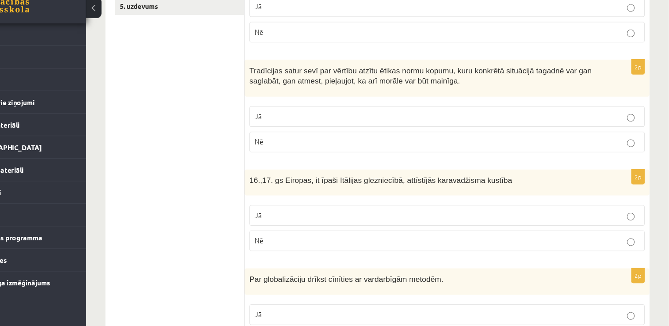
click at [619, 245] on p "Nē" at bounding box center [465, 247] width 354 height 9
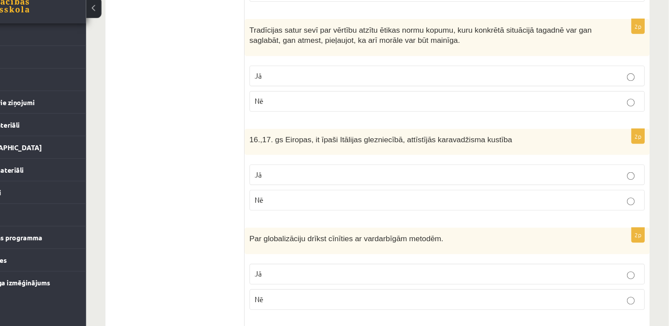
scroll to position [251, 0]
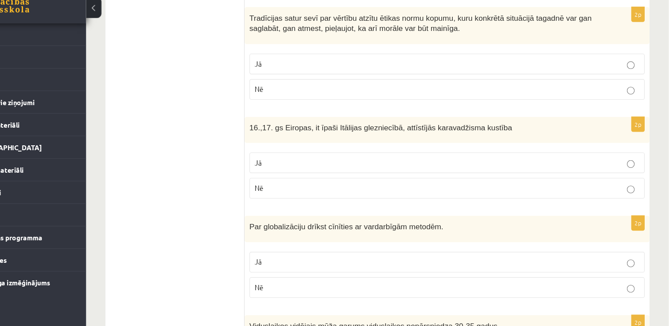
click at [620, 286] on p "Nē" at bounding box center [465, 290] width 354 height 9
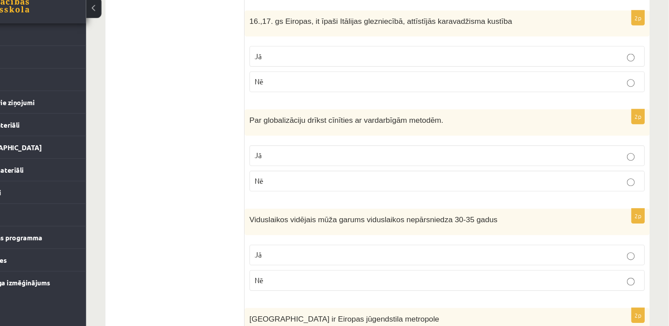
scroll to position [365, 0]
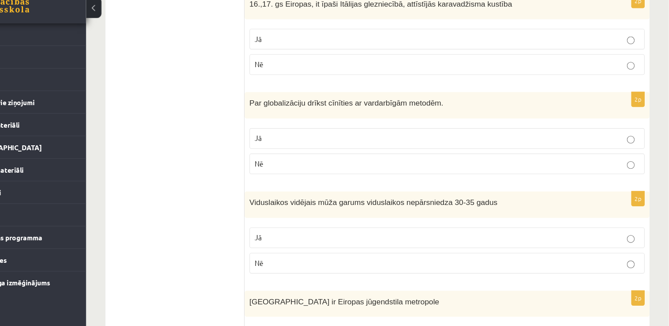
click at [576, 245] on p "Jā" at bounding box center [465, 244] width 354 height 9
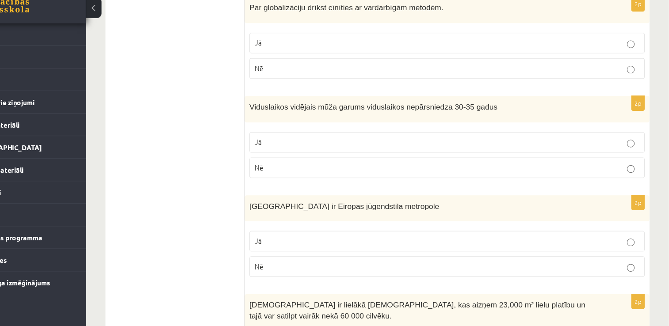
scroll to position [463, 0]
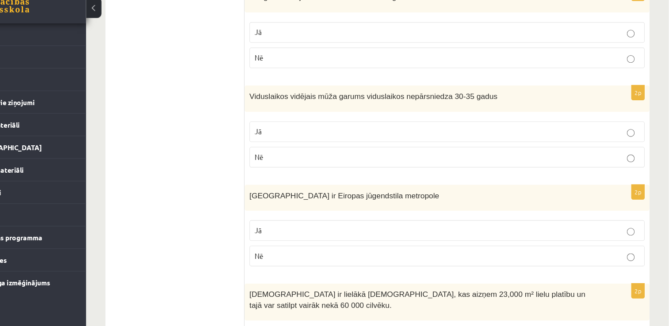
click at [623, 238] on p "Jā" at bounding box center [465, 238] width 354 height 9
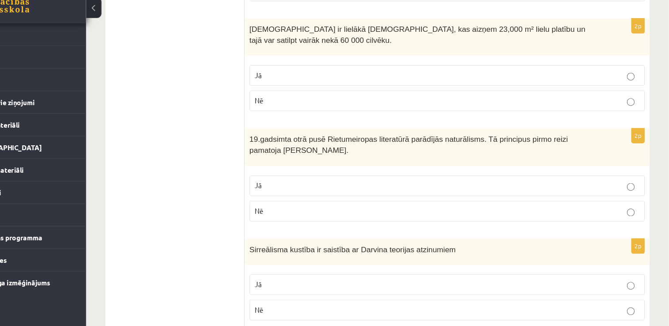
scroll to position [707, 0]
click at [627, 199] on label "Jā" at bounding box center [465, 196] width 364 height 19
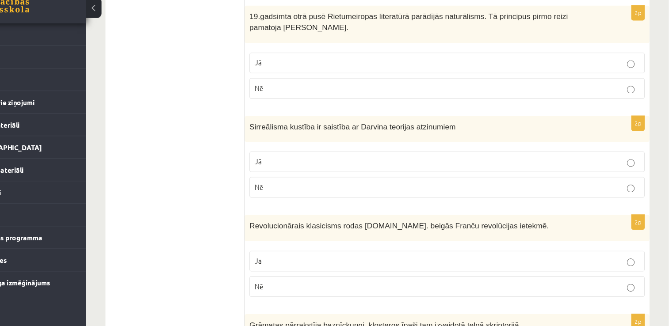
scroll to position [821, 0]
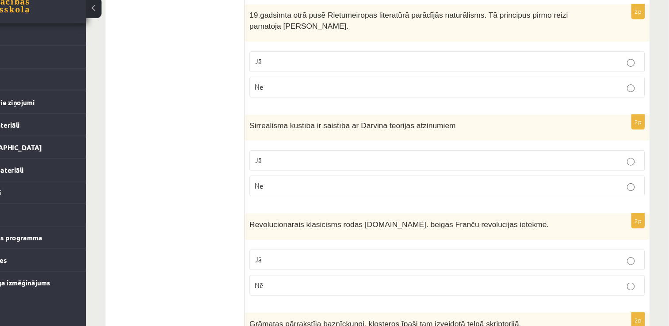
click at [629, 279] on label "Nē" at bounding box center [465, 288] width 364 height 19
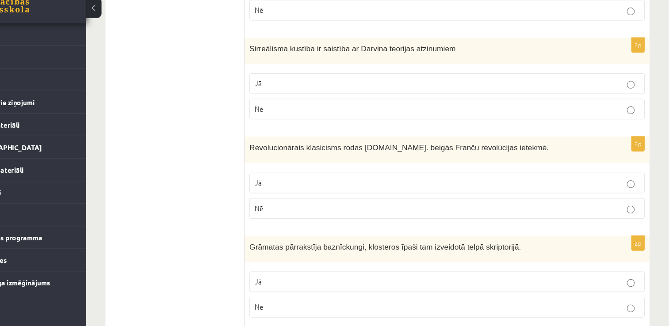
scroll to position [903, 0]
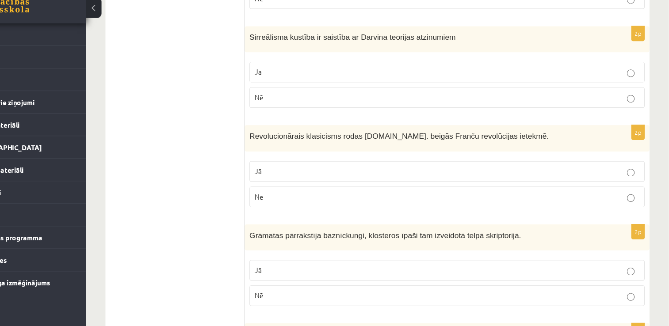
click at [630, 270] on p "Jā" at bounding box center [465, 274] width 354 height 9
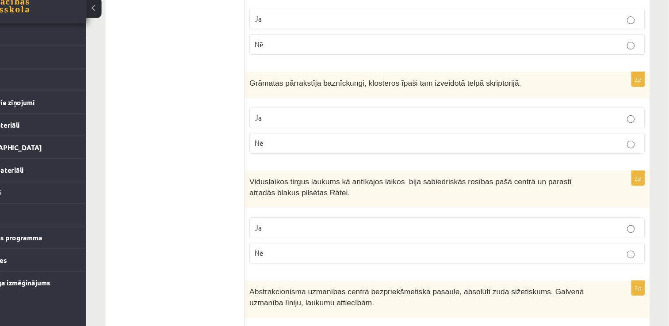
scroll to position [1050, 0]
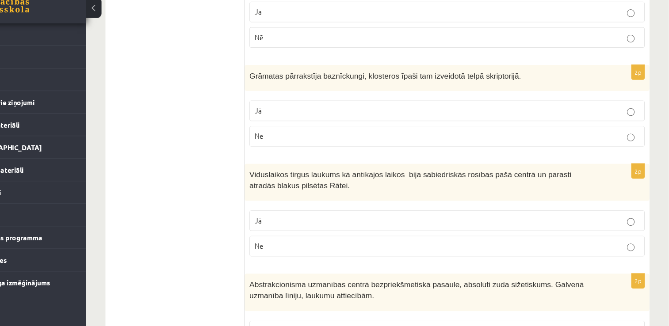
click at [636, 225] on p "Jā" at bounding box center [465, 229] width 354 height 9
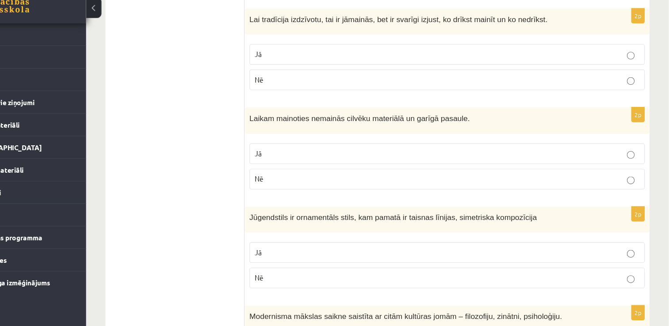
scroll to position [1407, 0]
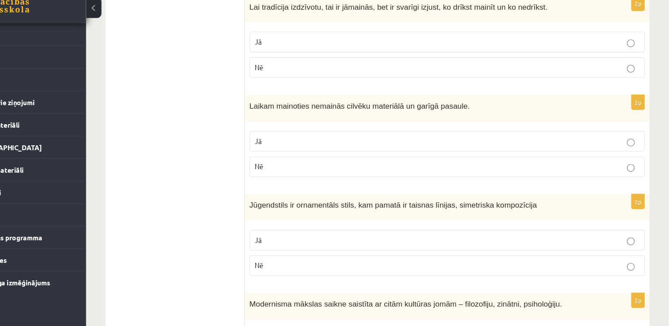
click at [633, 266] on p "Nē" at bounding box center [465, 270] width 354 height 9
click at [634, 245] on label "Jā" at bounding box center [465, 247] width 364 height 19
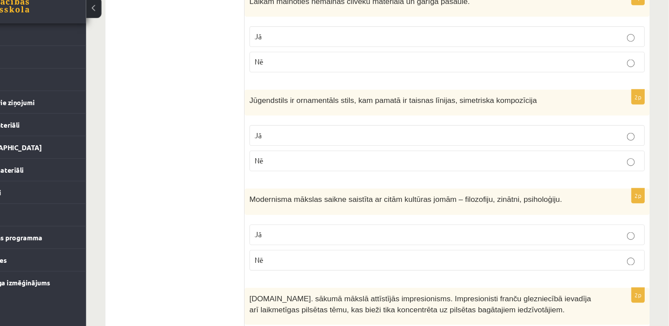
scroll to position [1506, 0]
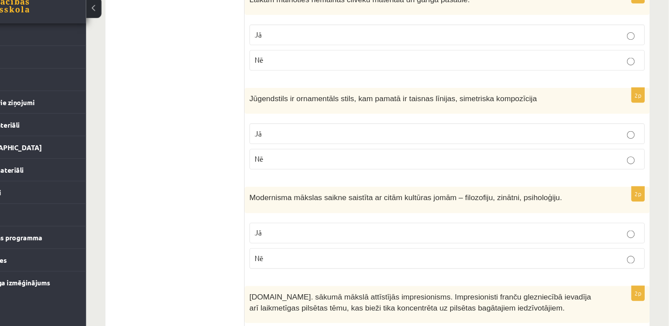
click at [629, 236] on p "Jā" at bounding box center [465, 240] width 354 height 9
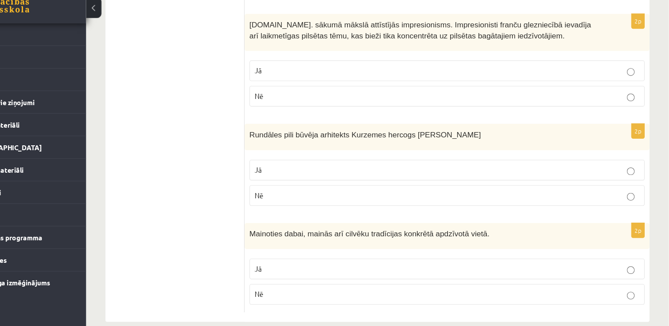
scroll to position [1761, 0]
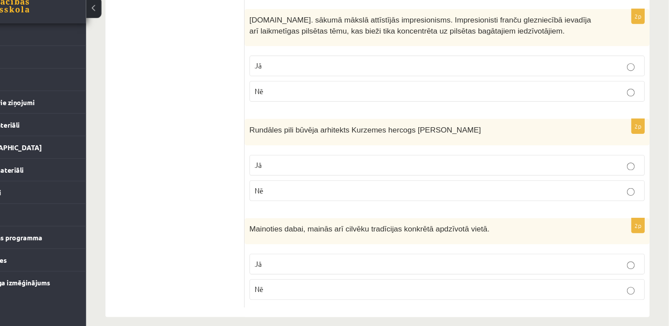
click at [603, 288] on p "Nē" at bounding box center [465, 292] width 354 height 9
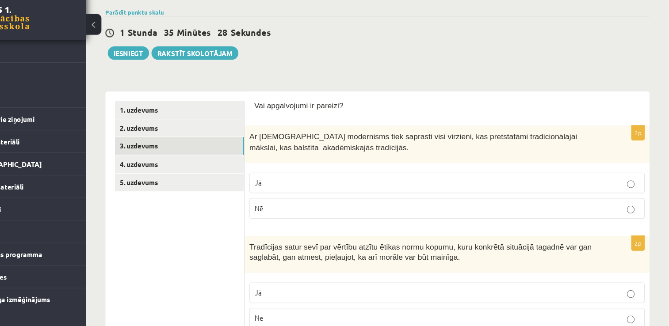
scroll to position [14, 0]
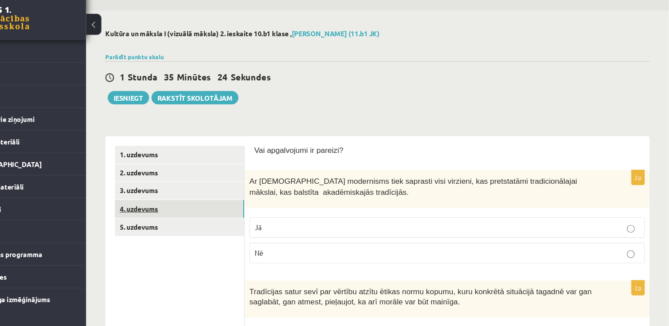
click at [226, 205] on link "4. uzdevums" at bounding box center [218, 203] width 119 height 16
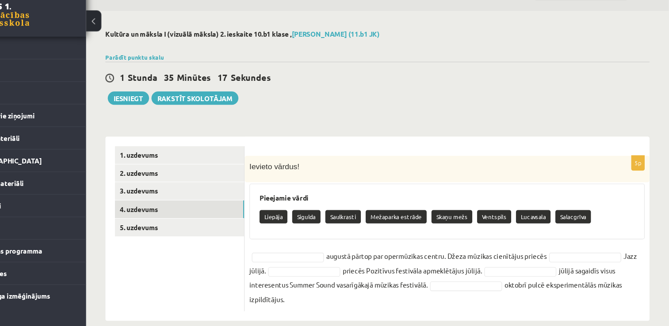
scroll to position [11, 0]
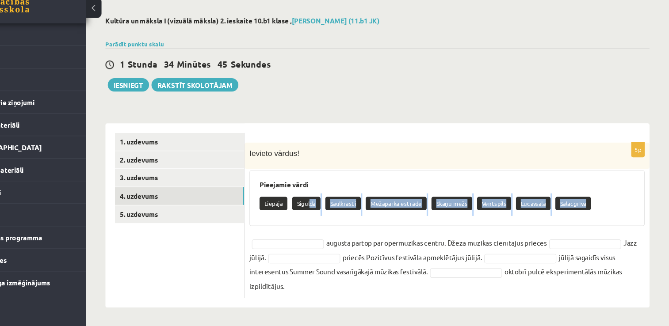
drag, startPoint x: 339, startPoint y: 212, endPoint x: 318, endPoint y: 251, distance: 43.9
click at [318, 251] on div "5p Ievieto vārdus! Pieejamie vārdi Liepāja Sigulda Saulkrasti Mežaparka estrāde…" at bounding box center [465, 228] width 373 height 143
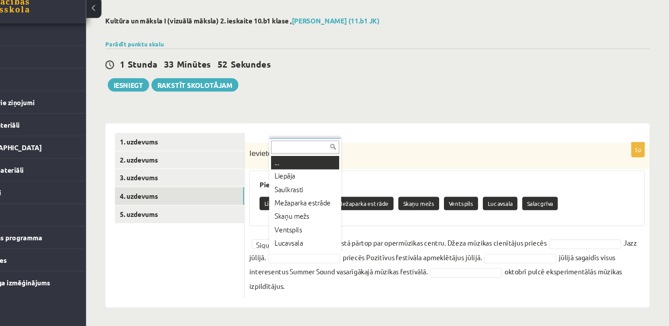
scroll to position [7, 0]
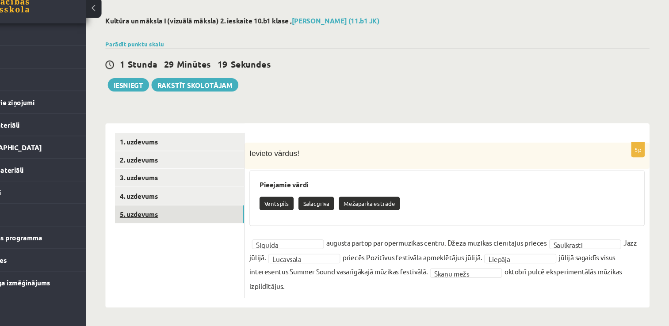
click at [229, 218] on link "5. uzdevums" at bounding box center [218, 223] width 119 height 16
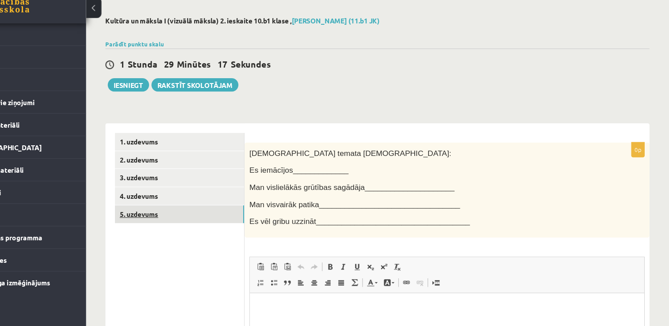
scroll to position [0, 0]
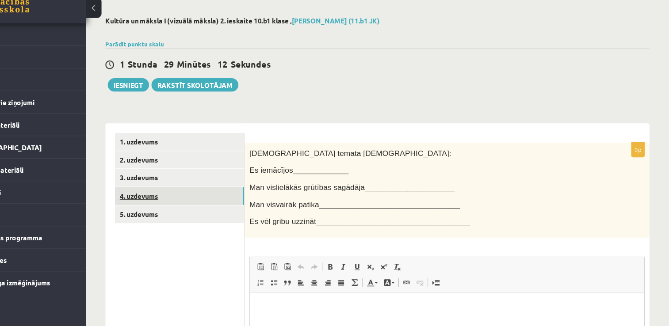
click at [205, 202] on link "4. uzdevums" at bounding box center [218, 206] width 119 height 16
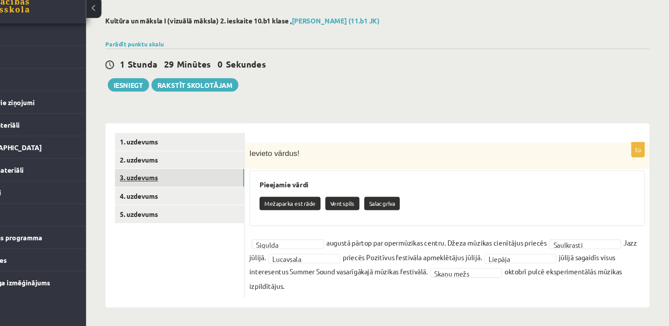
click at [199, 188] on link "3. uzdevums" at bounding box center [218, 189] width 119 height 16
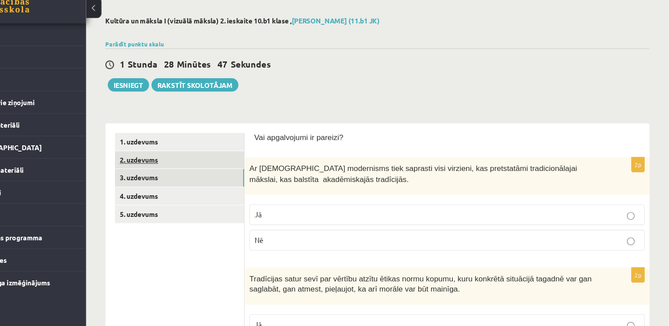
click at [273, 169] on link "2. uzdevums" at bounding box center [218, 173] width 119 height 16
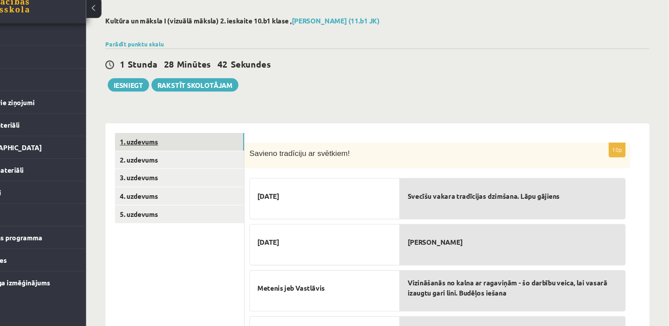
click at [261, 156] on link "1. uzdevums" at bounding box center [218, 156] width 119 height 16
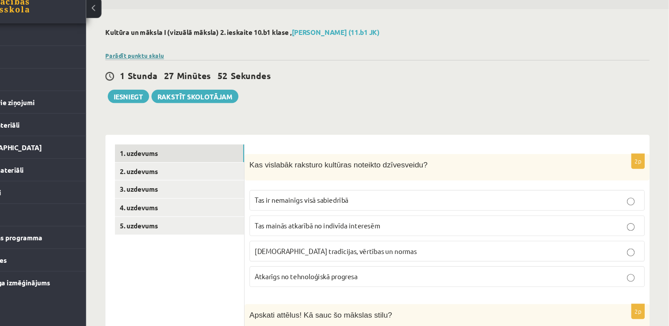
click at [176, 79] on link "Parādīt punktu skalu" at bounding box center [177, 76] width 54 height 7
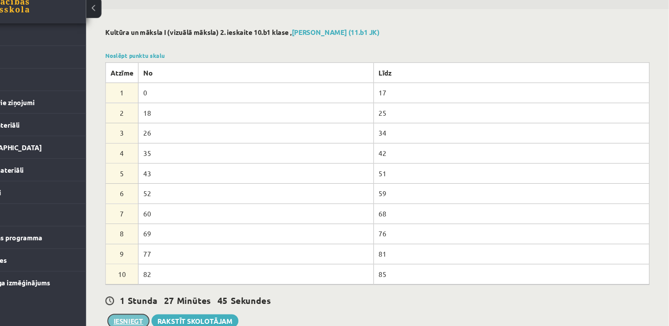
click at [169, 321] on button "Iesniegt" at bounding box center [172, 321] width 38 height 12
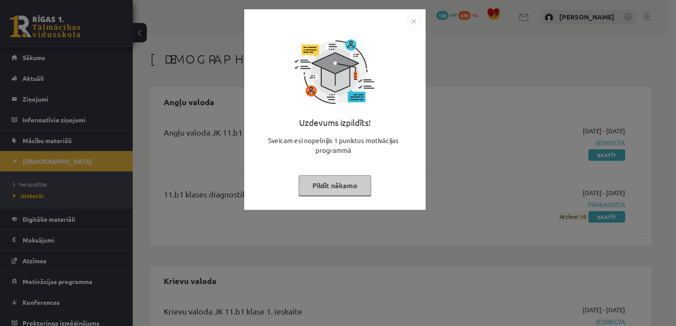
click at [413, 18] on img "Close" at bounding box center [413, 21] width 13 height 13
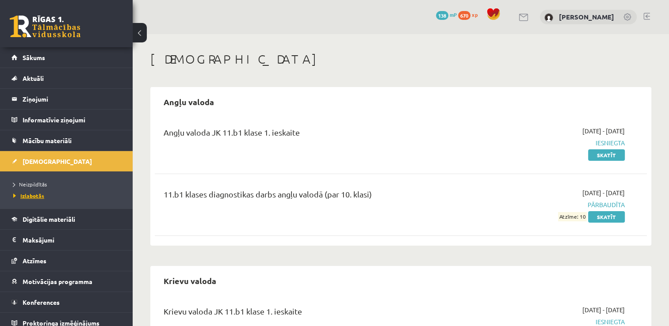
click at [37, 195] on span "Izlabotās" at bounding box center [28, 195] width 31 height 7
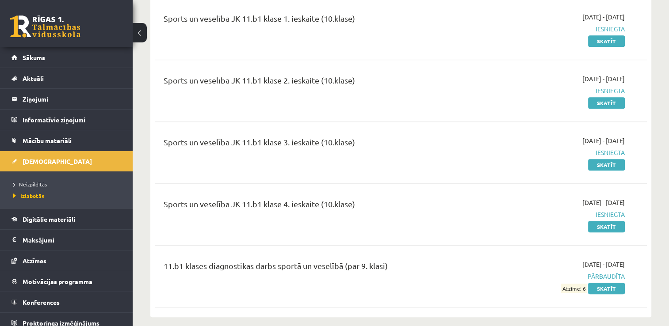
scroll to position [721, 0]
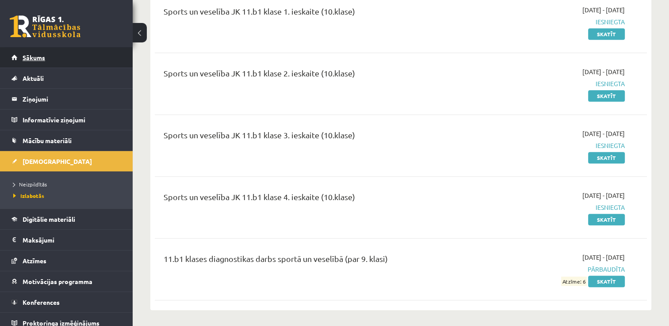
click at [93, 57] on link "Sākums" at bounding box center [66, 57] width 110 height 20
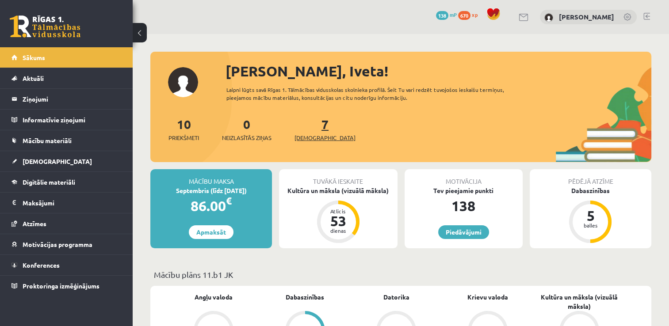
click at [313, 139] on span "[DEMOGRAPHIC_DATA]" at bounding box center [325, 138] width 61 height 9
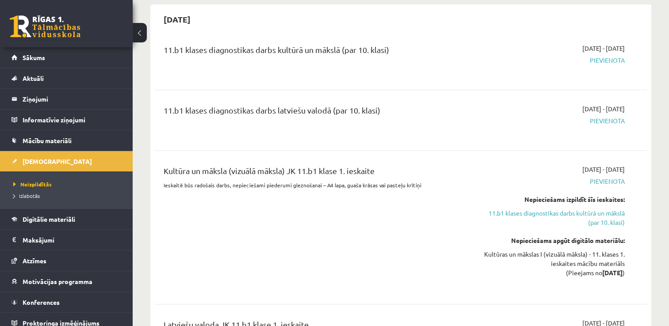
scroll to position [743, 0]
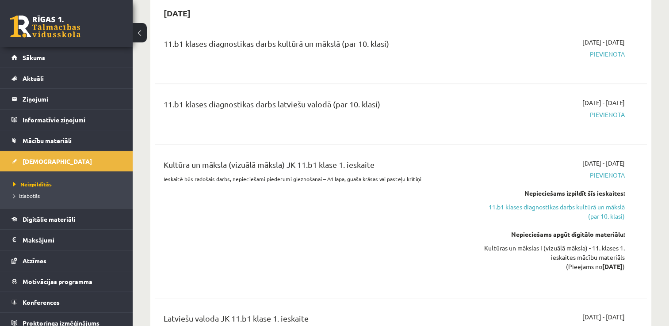
click at [609, 119] on span "Pievienota" at bounding box center [552, 114] width 145 height 9
click at [606, 119] on span "Pievienota" at bounding box center [552, 114] width 145 height 9
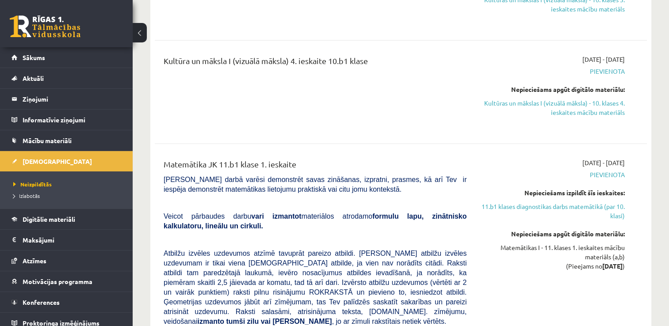
scroll to position [2258, 0]
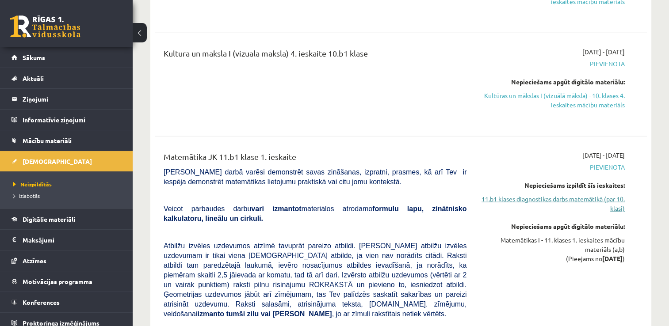
click at [588, 195] on link "11.b1 klases diagnostikas darbs matemātikā (par 10. klasi)" at bounding box center [552, 204] width 145 height 19
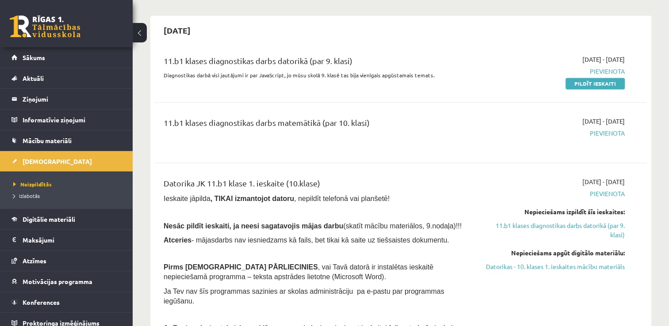
scroll to position [1265, 0]
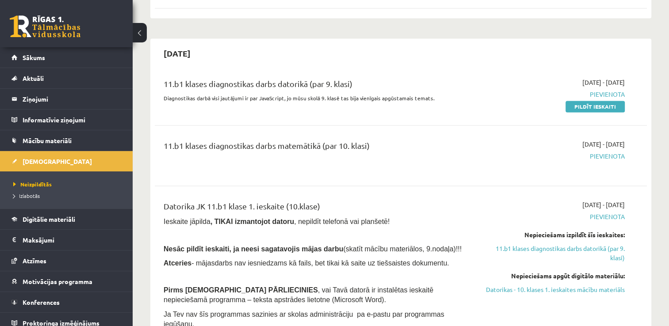
click at [602, 153] on span "Pievienota" at bounding box center [552, 156] width 145 height 9
click at [591, 147] on span "[DATE] - [DATE]" at bounding box center [604, 144] width 42 height 9
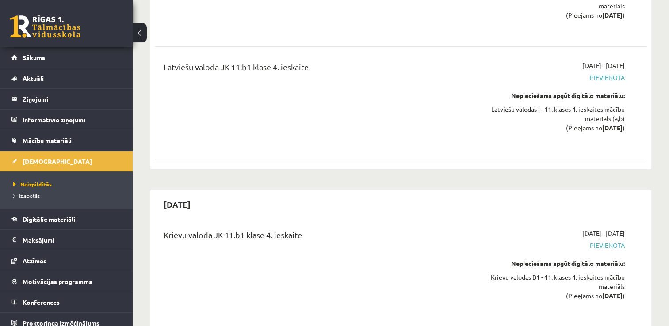
scroll to position [6622, 0]
click at [44, 61] on span "Sākums" at bounding box center [34, 58] width 23 height 8
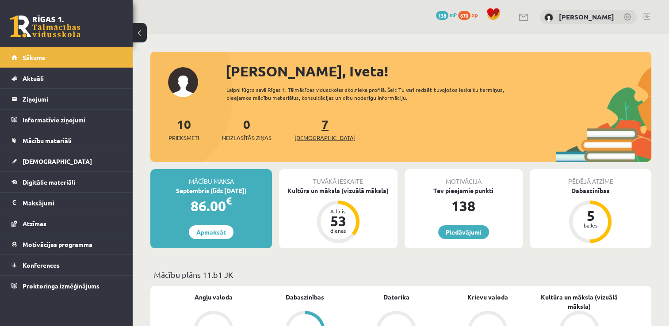
click at [309, 139] on span "[DEMOGRAPHIC_DATA]" at bounding box center [325, 138] width 61 height 9
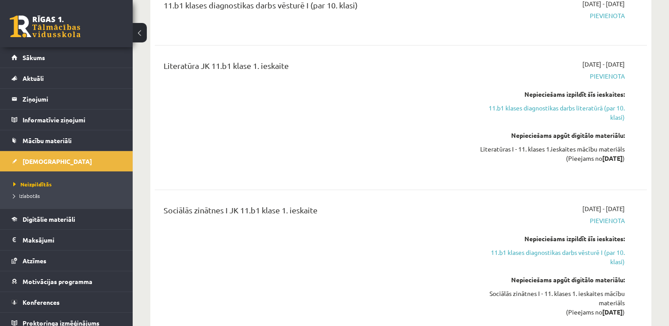
scroll to position [372, 0]
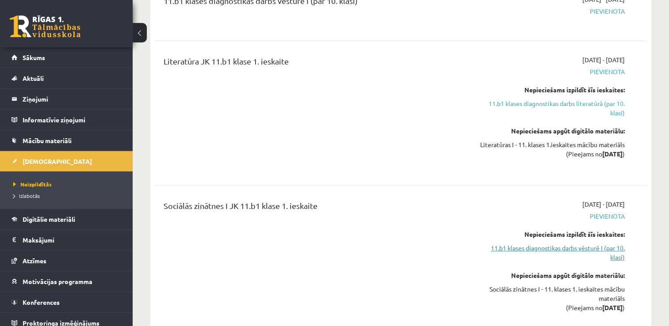
click at [571, 258] on link "11.b1 klases diagnostikas darbs vēsturē I (par 10. klasi)" at bounding box center [552, 253] width 145 height 19
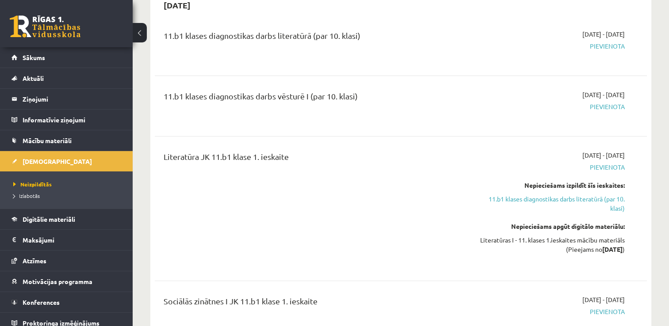
scroll to position [268, 0]
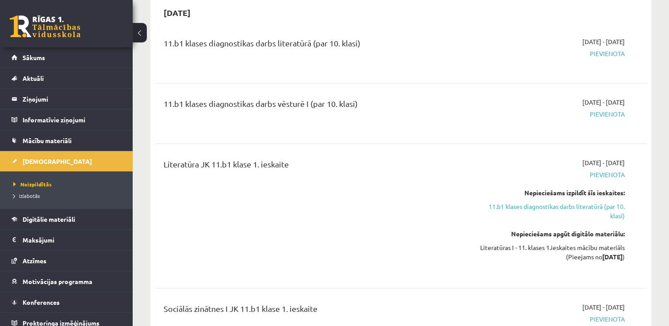
click at [600, 114] on span "Pievienota" at bounding box center [552, 114] width 145 height 9
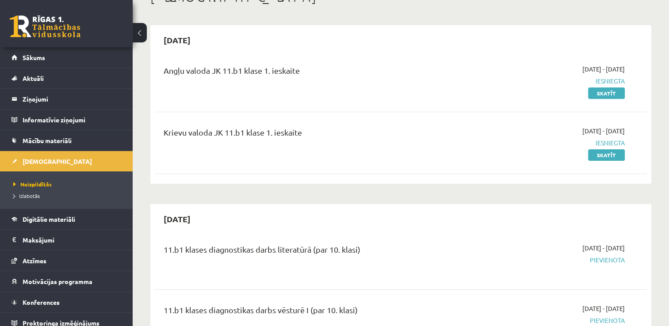
scroll to position [0, 0]
